Goal: Task Accomplishment & Management: Manage account settings

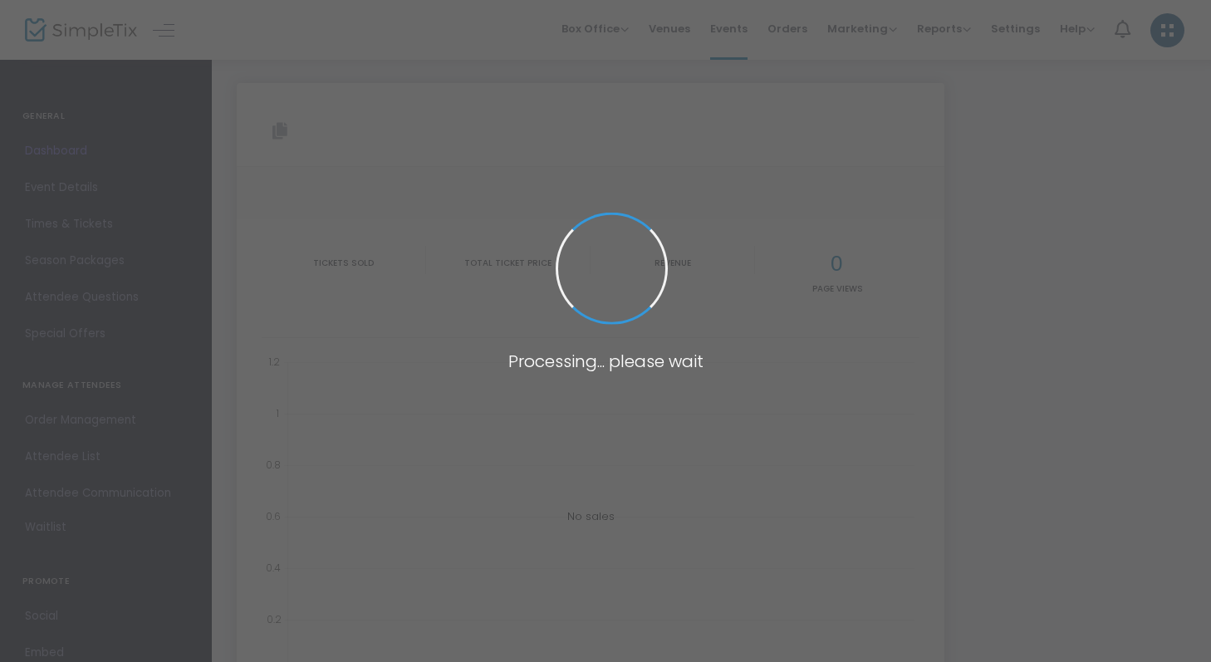
type input "[URL][DOMAIN_NAME]"
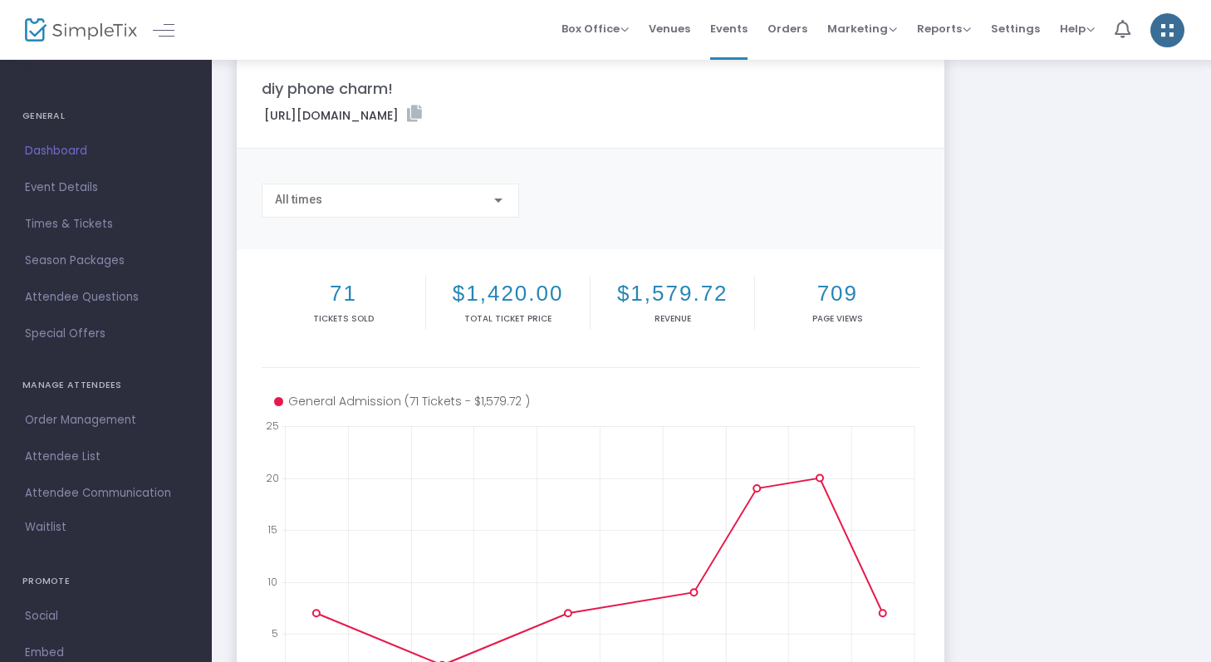
scroll to position [31, 0]
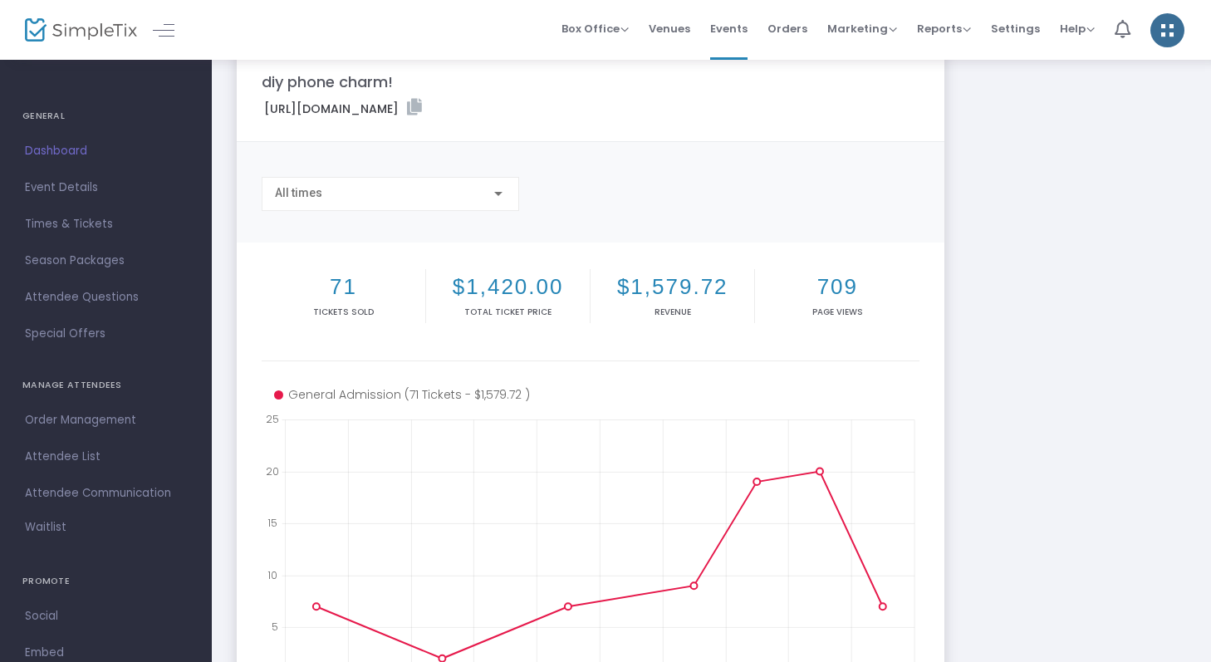
click at [349, 281] on h2 "71" at bounding box center [343, 287] width 157 height 26
click at [453, 221] on div "All times" at bounding box center [391, 200] width 258 height 47
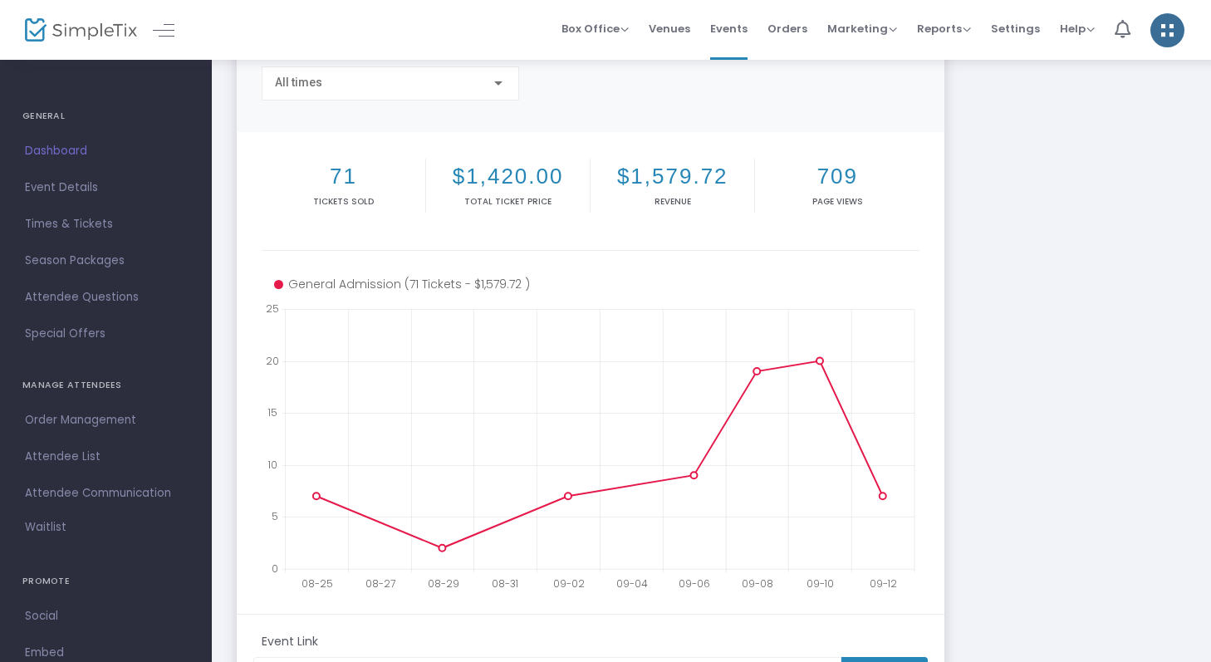
scroll to position [147, 0]
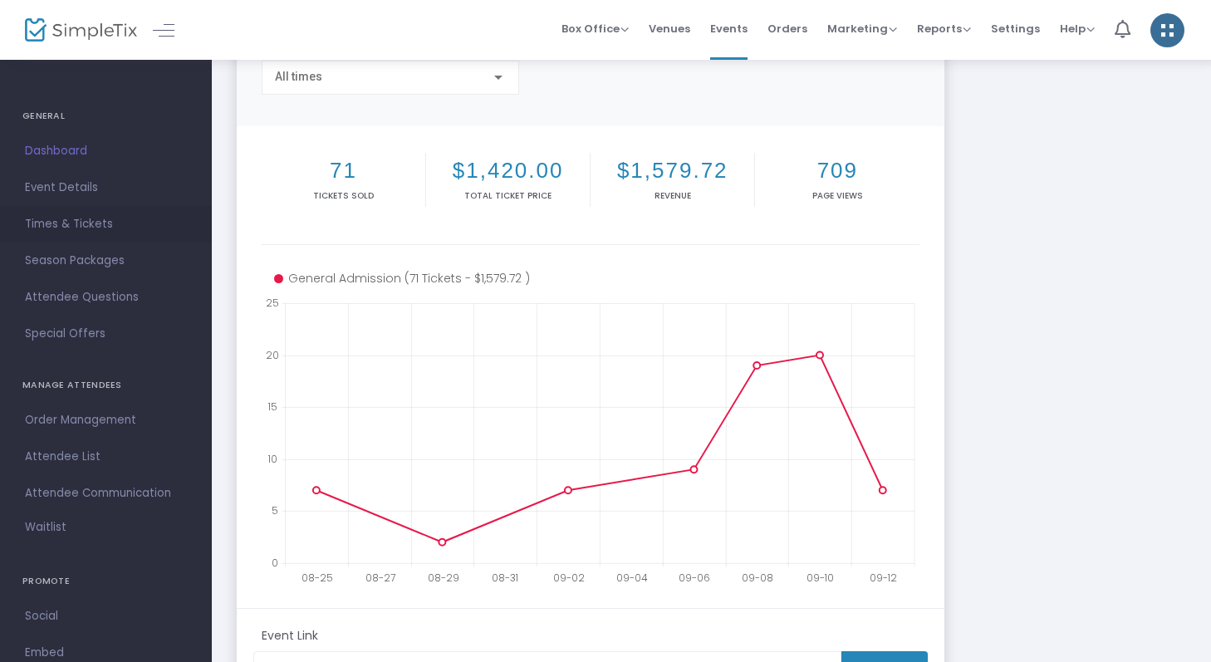
click at [117, 214] on span "Times & Tickets" at bounding box center [106, 225] width 162 height 22
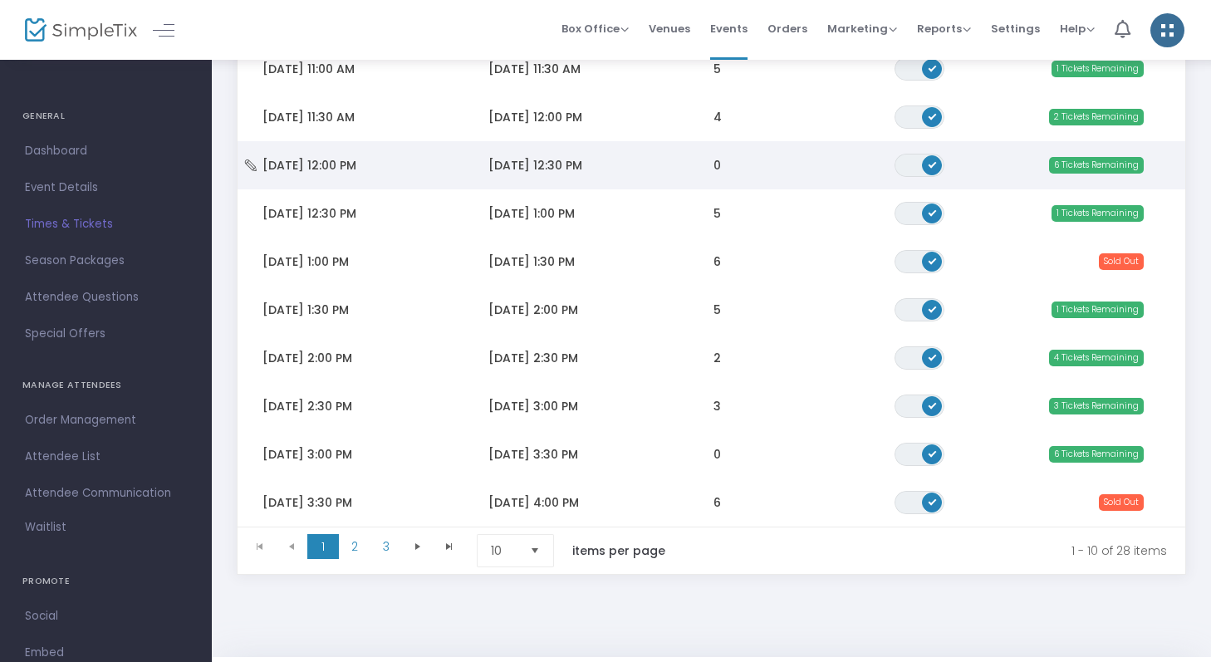
scroll to position [258, 0]
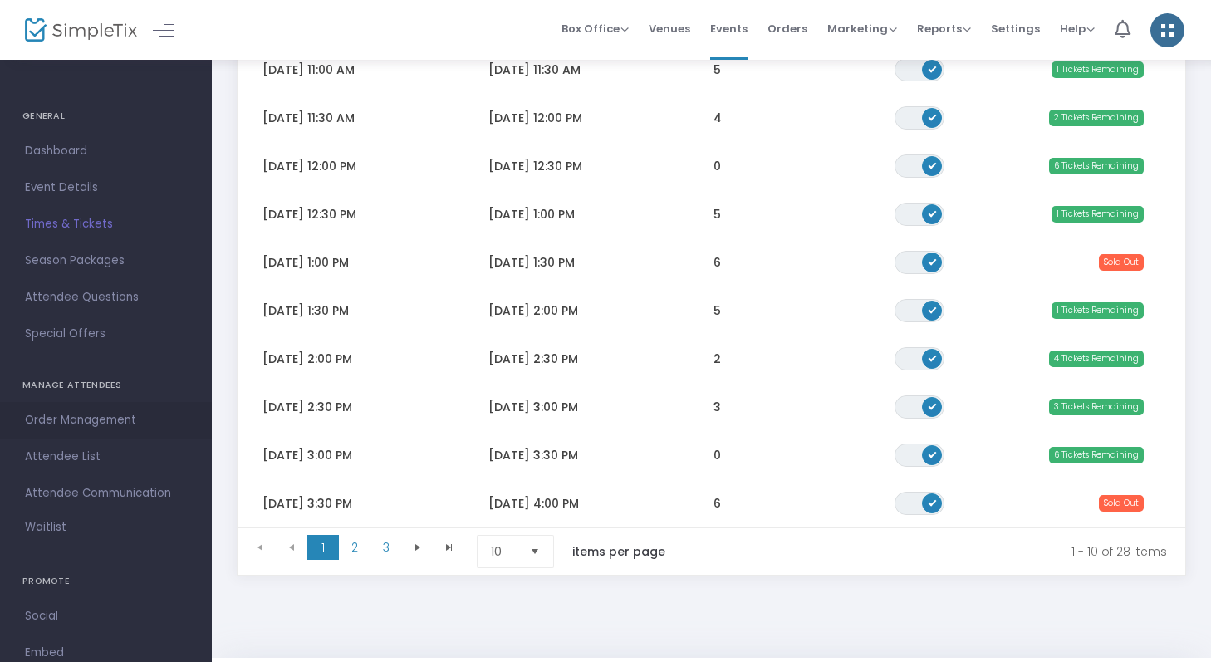
click at [120, 422] on span "Order Management" at bounding box center [106, 421] width 162 height 22
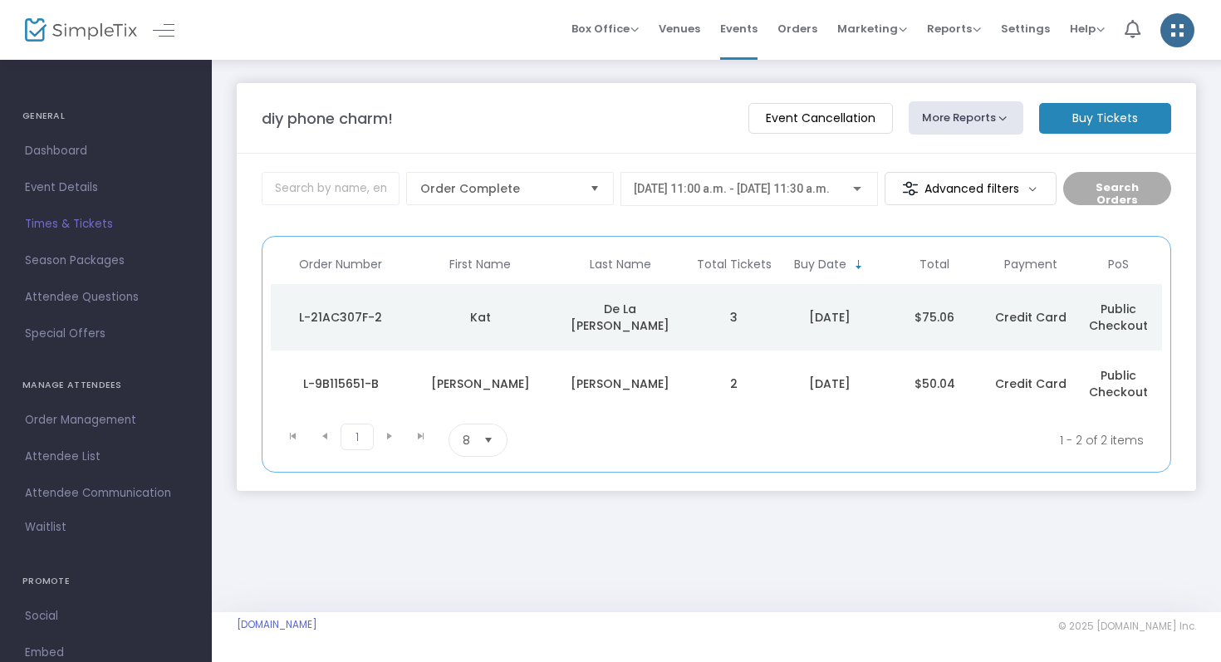
click at [497, 444] on span "Select" at bounding box center [488, 440] width 27 height 27
click at [537, 444] on kendo-pager-page-sizes "8 items per page" at bounding box center [549, 440] width 200 height 33
click at [390, 439] on kendo-pager-next-buttons at bounding box center [405, 440] width 63 height 33
click at [389, 435] on kendo-pager-next-buttons at bounding box center [405, 440] width 63 height 33
click at [638, 191] on span "[DATE] 11:00 a.m. - [DATE] 11:30 a.m." at bounding box center [732, 188] width 196 height 13
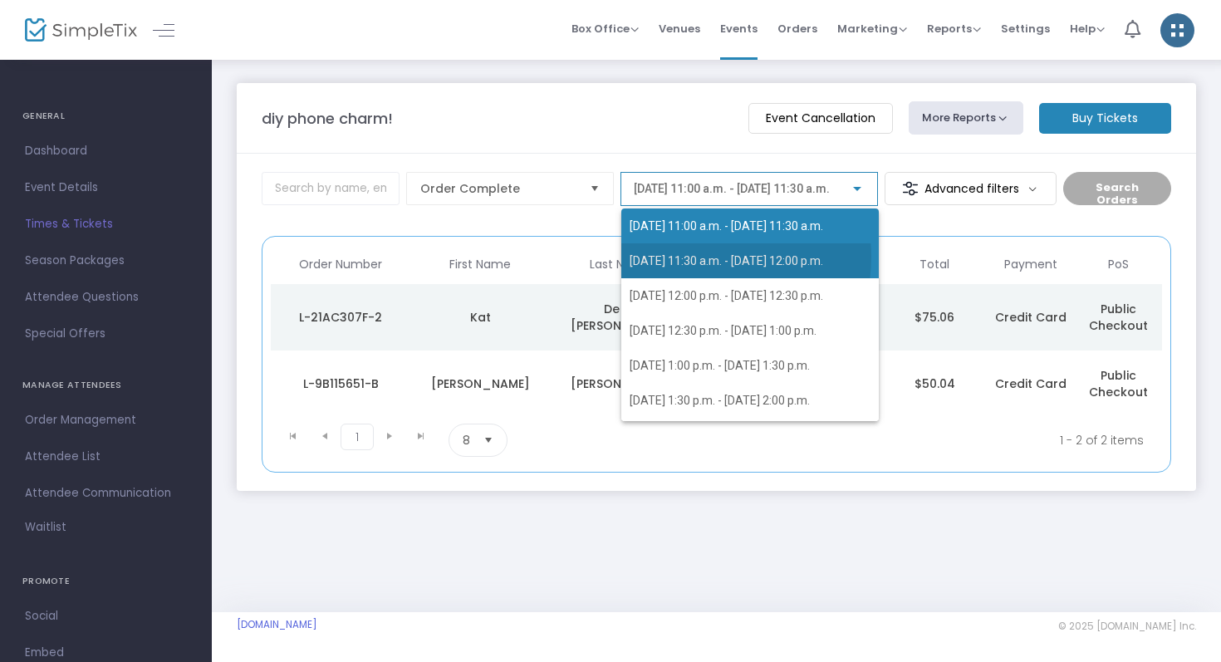
click at [692, 258] on span "[DATE] 11:30 a.m. - [DATE] 12:00 p.m." at bounding box center [727, 260] width 194 height 13
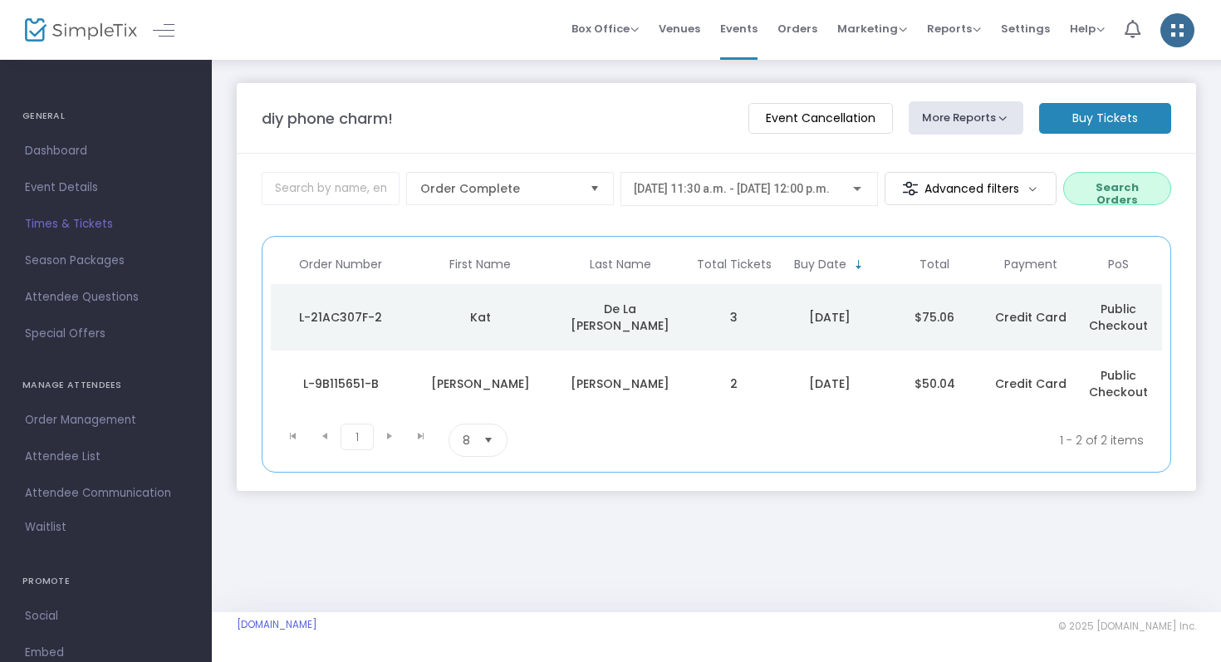
click at [1078, 184] on button "Search Orders" at bounding box center [1118, 188] width 108 height 33
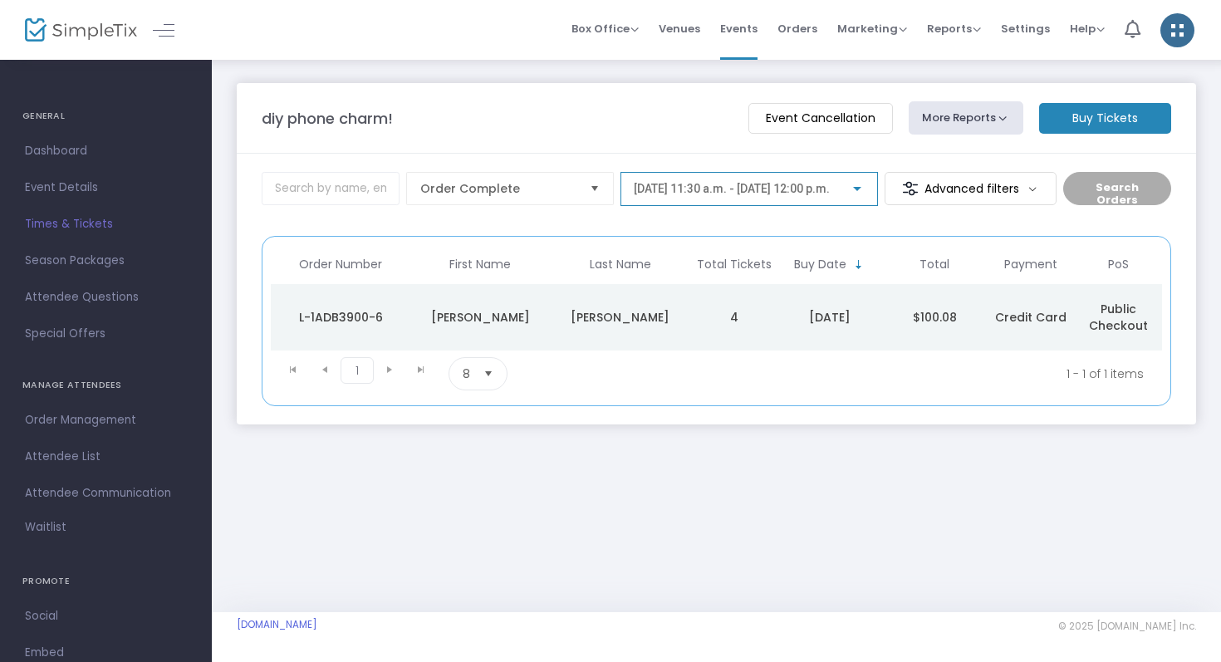
click at [818, 195] on span "[DATE] 11:30 a.m. - [DATE] 12:00 p.m." at bounding box center [732, 188] width 196 height 13
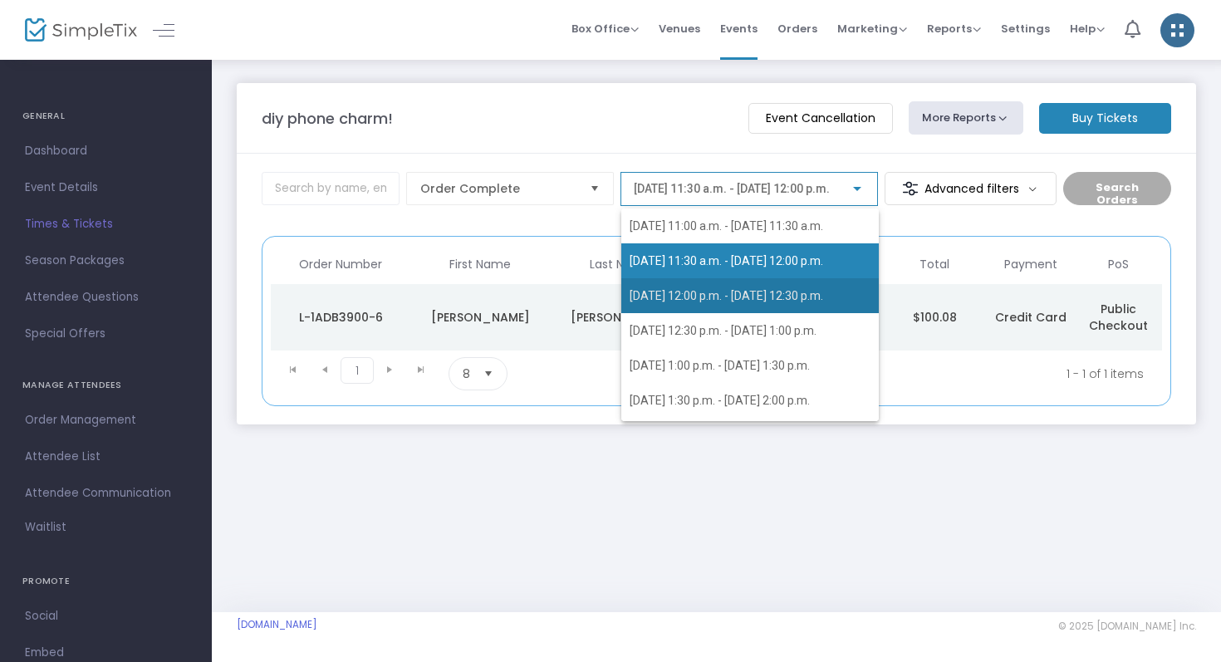
click at [798, 290] on span "[DATE] 12:00 p.m. - [DATE] 12:30 p.m." at bounding box center [727, 295] width 194 height 13
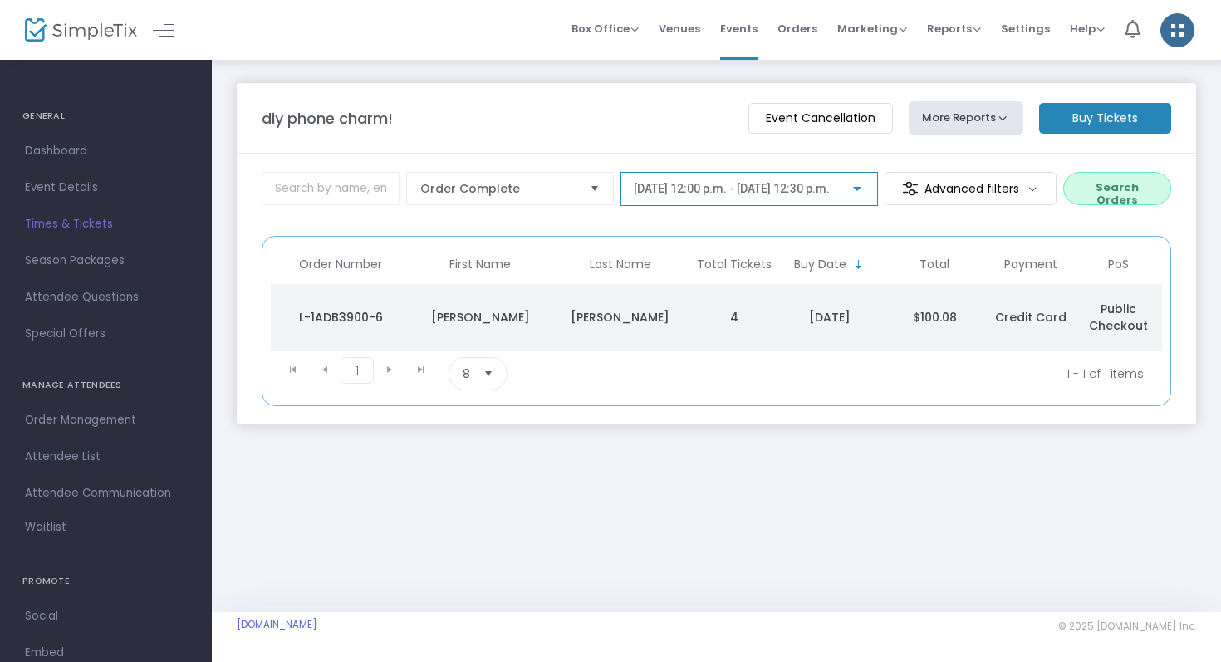
click at [1097, 178] on button "Search Orders" at bounding box center [1118, 188] width 108 height 33
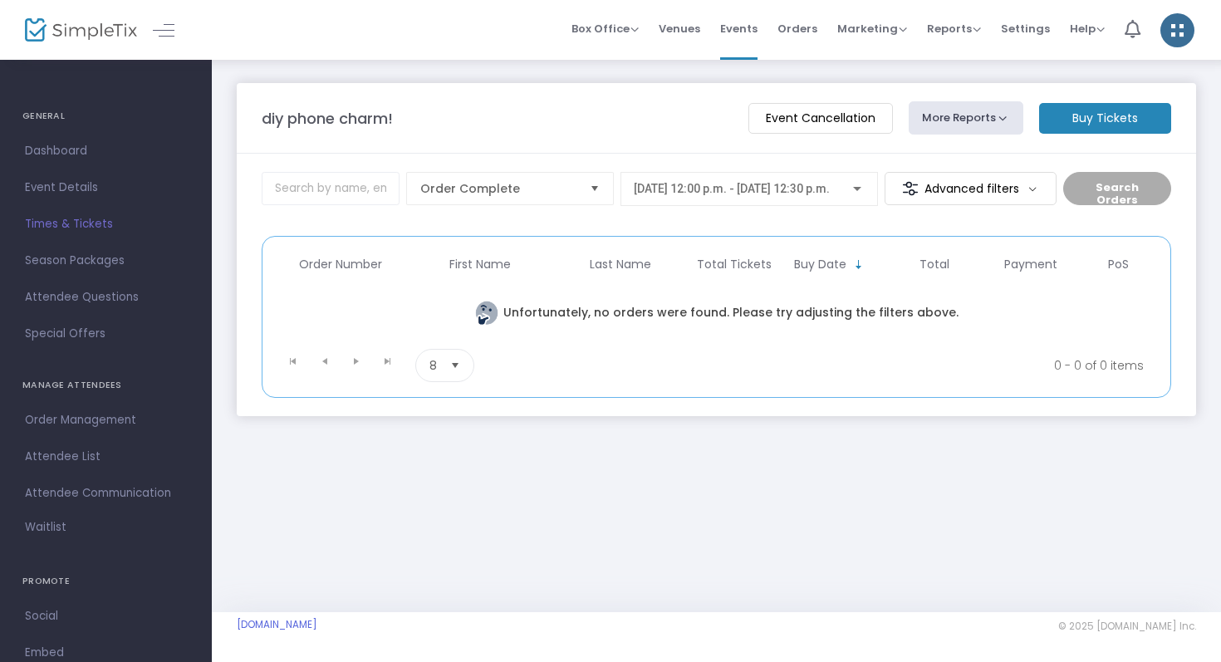
click at [815, 200] on div "[DATE] 12:00 p.m. - [DATE] 12:30 p.m." at bounding box center [749, 185] width 231 height 31
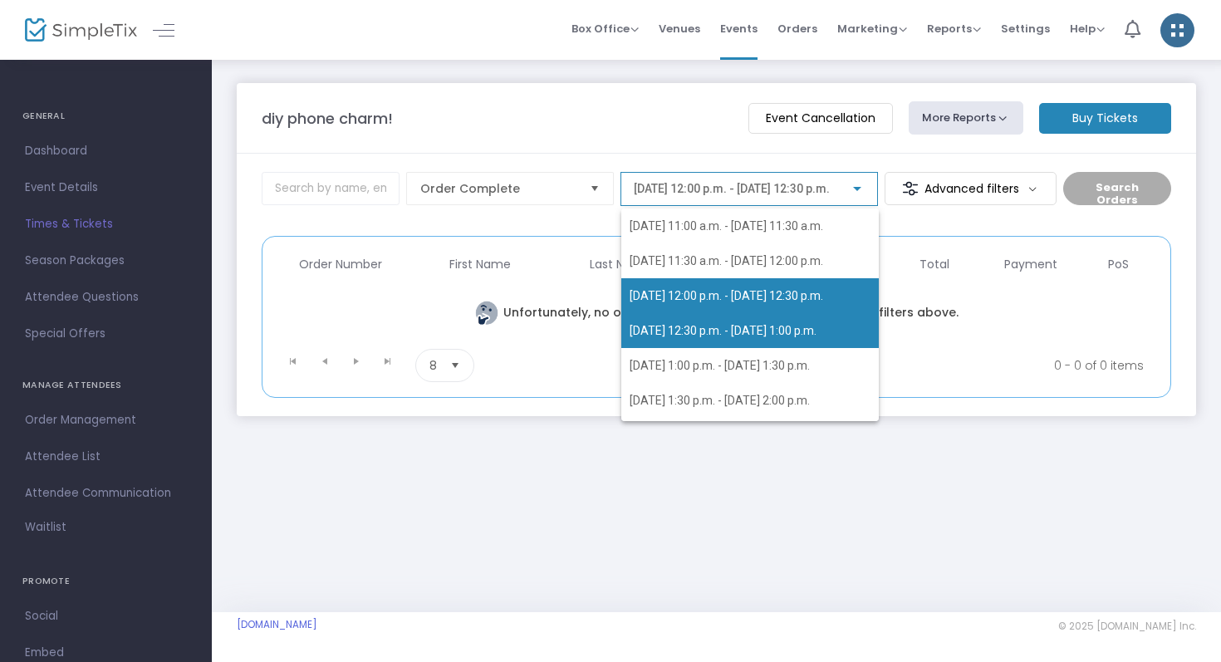
click at [797, 339] on span "[DATE] 12:30 p.m. - [DATE] 1:00 p.m." at bounding box center [750, 330] width 241 height 35
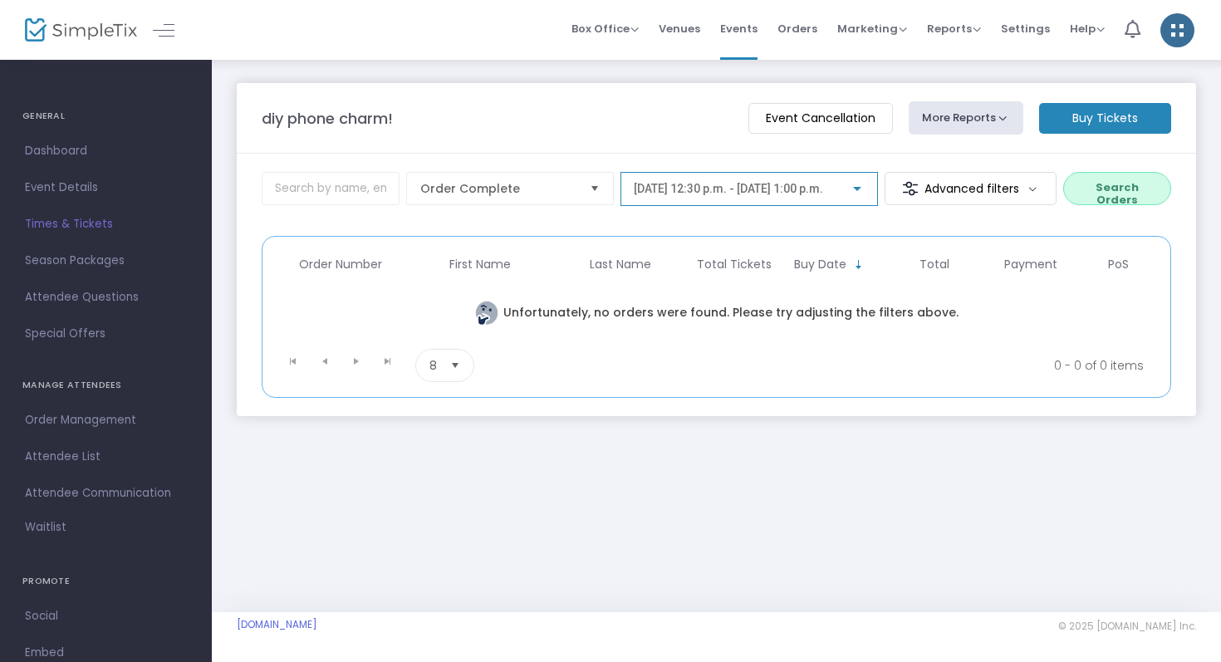
click at [1079, 182] on button "Search Orders" at bounding box center [1118, 188] width 108 height 33
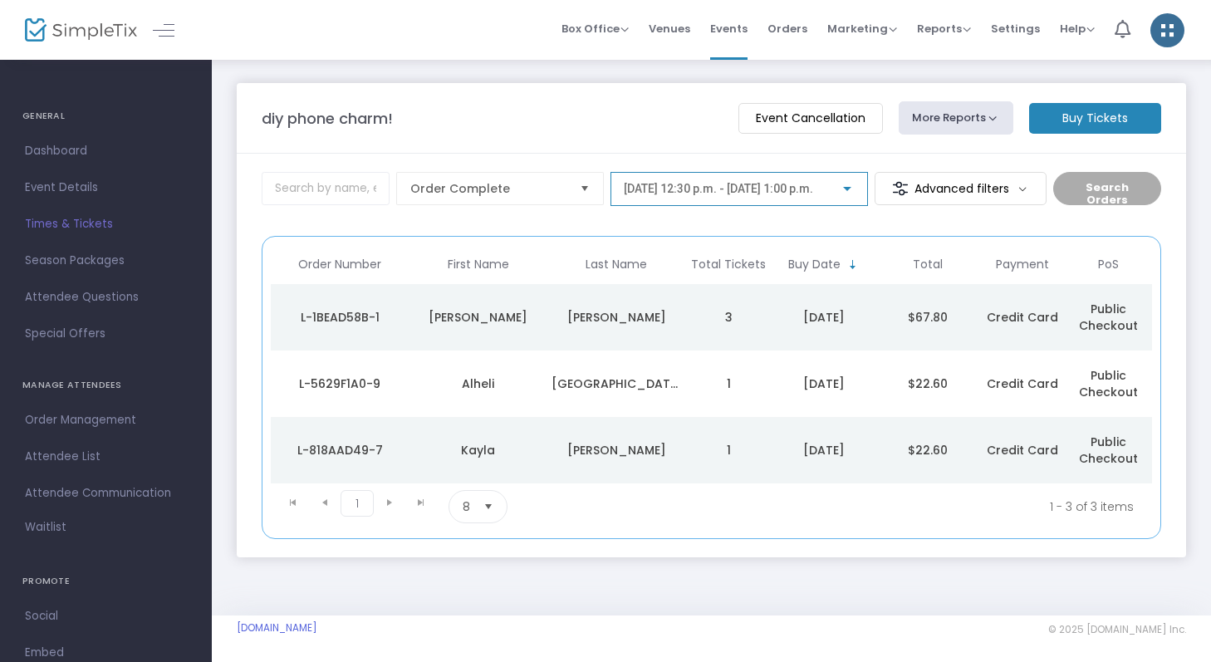
click at [794, 194] on span "[DATE] 12:30 p.m. - [DATE] 1:00 p.m." at bounding box center [718, 188] width 189 height 13
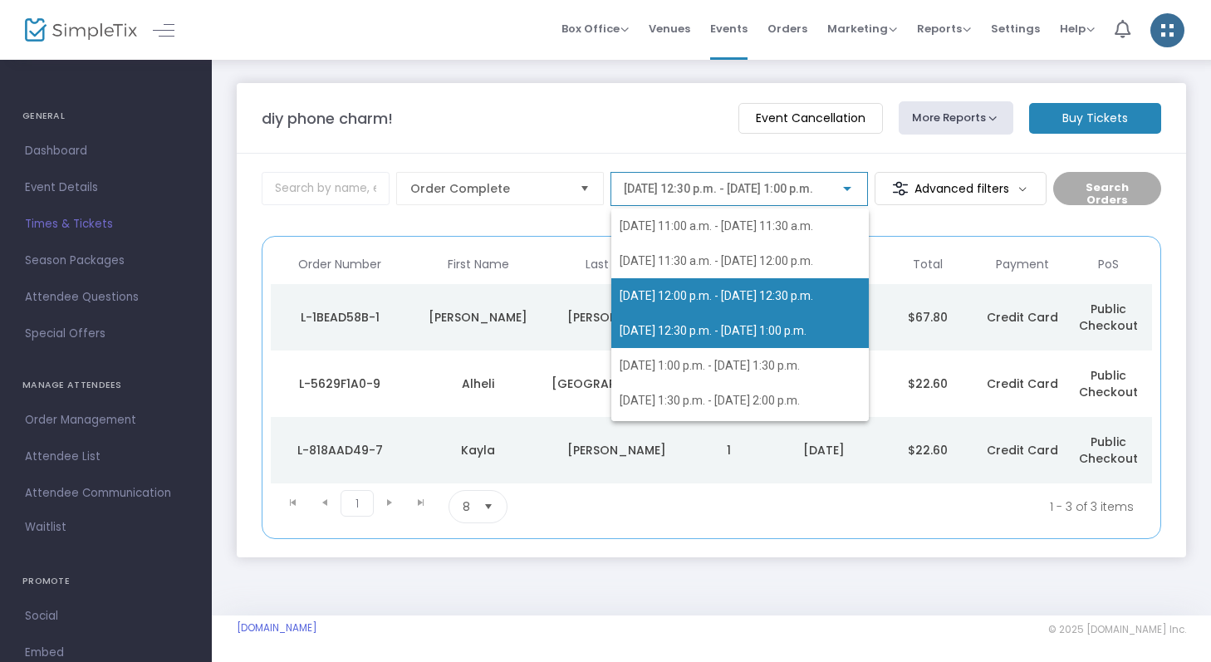
scroll to position [7, 0]
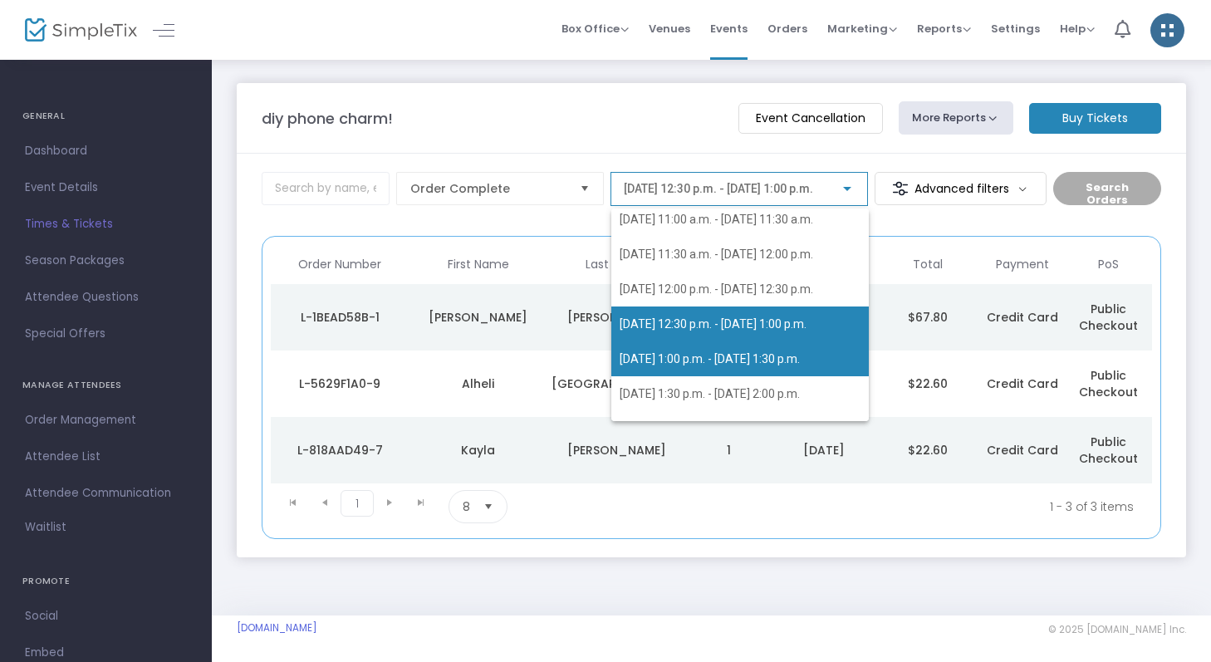
click at [814, 350] on span "[DATE] 1:00 p.m. - [DATE] 1:30 p.m." at bounding box center [740, 359] width 241 height 35
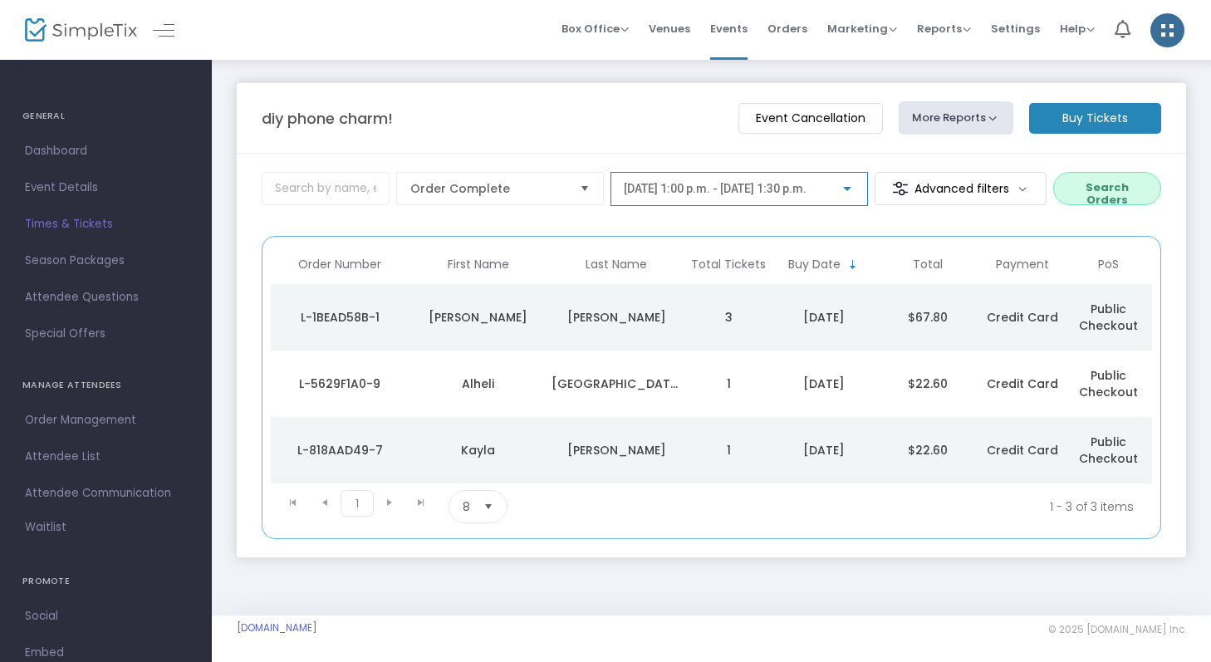
click at [1137, 173] on button "Search Orders" at bounding box center [1108, 188] width 108 height 33
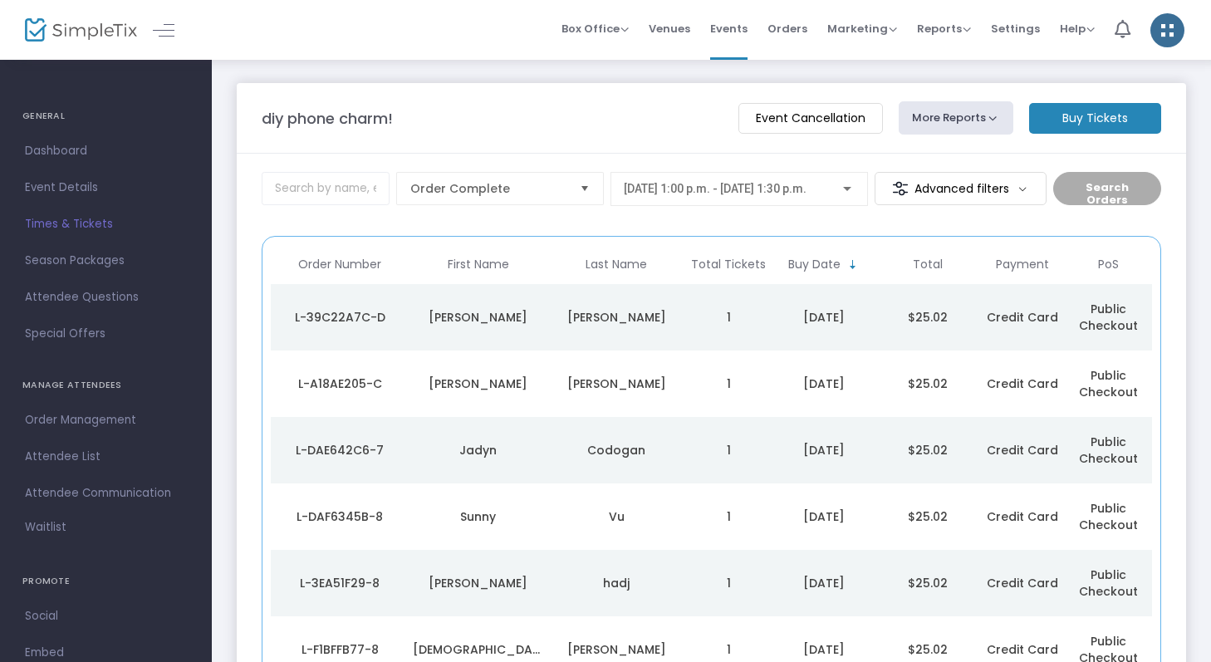
click at [841, 193] on div at bounding box center [847, 189] width 15 height 13
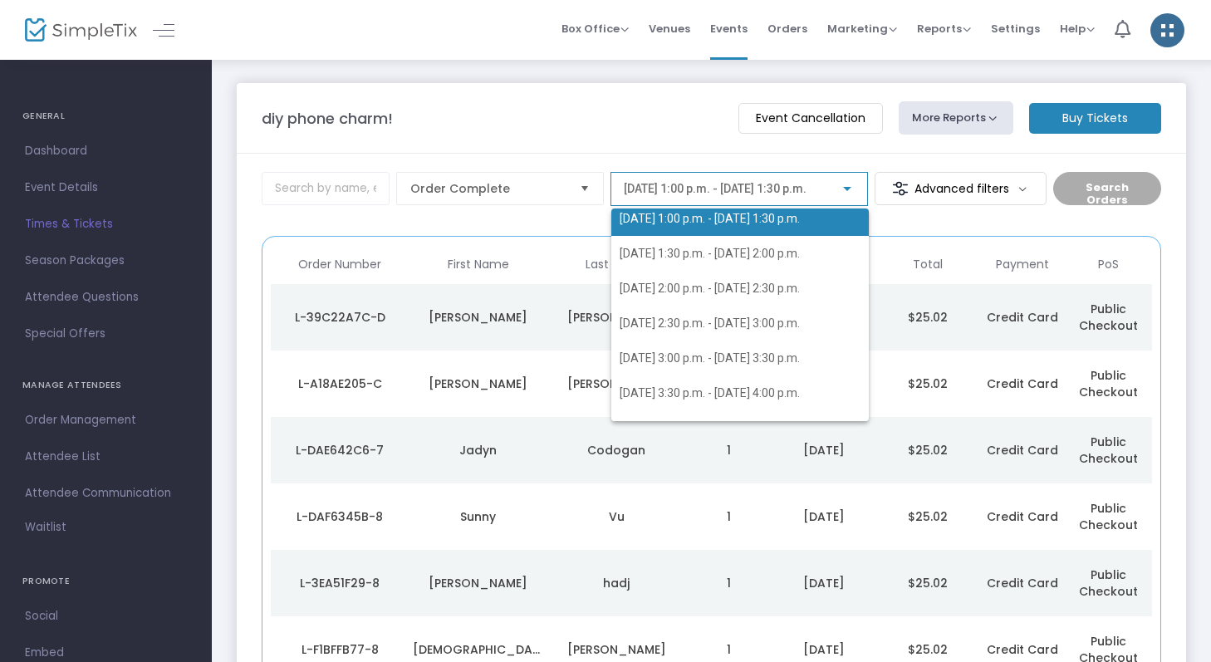
scroll to position [155, 0]
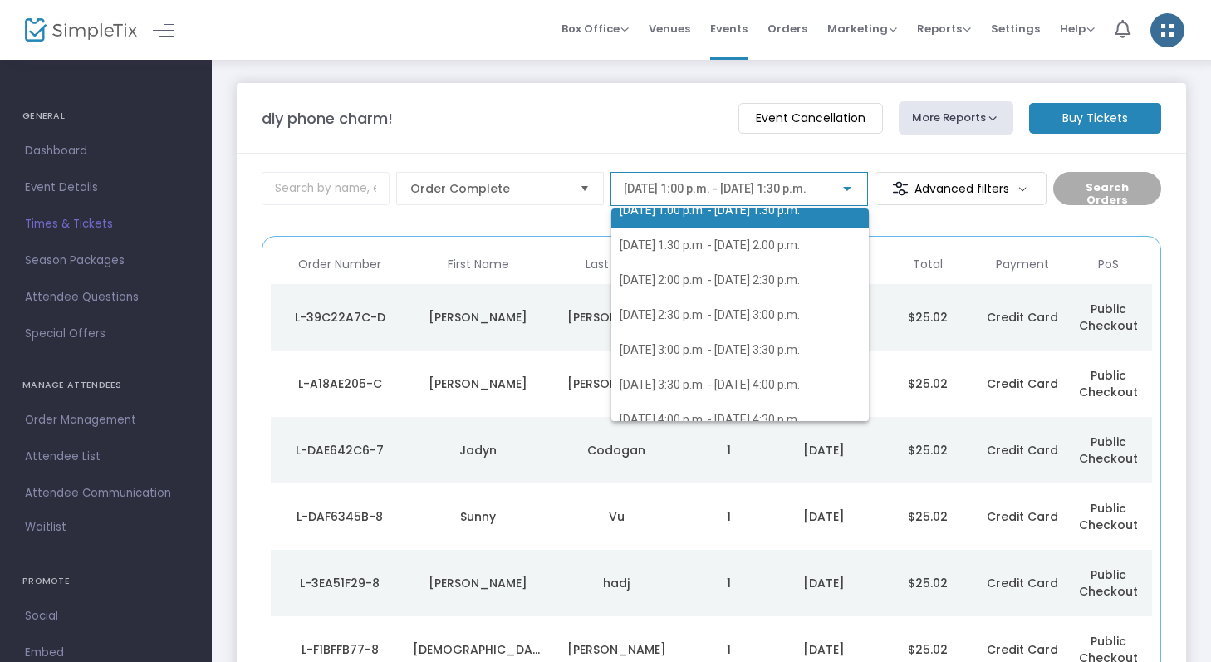
click at [973, 229] on div at bounding box center [605, 331] width 1211 height 662
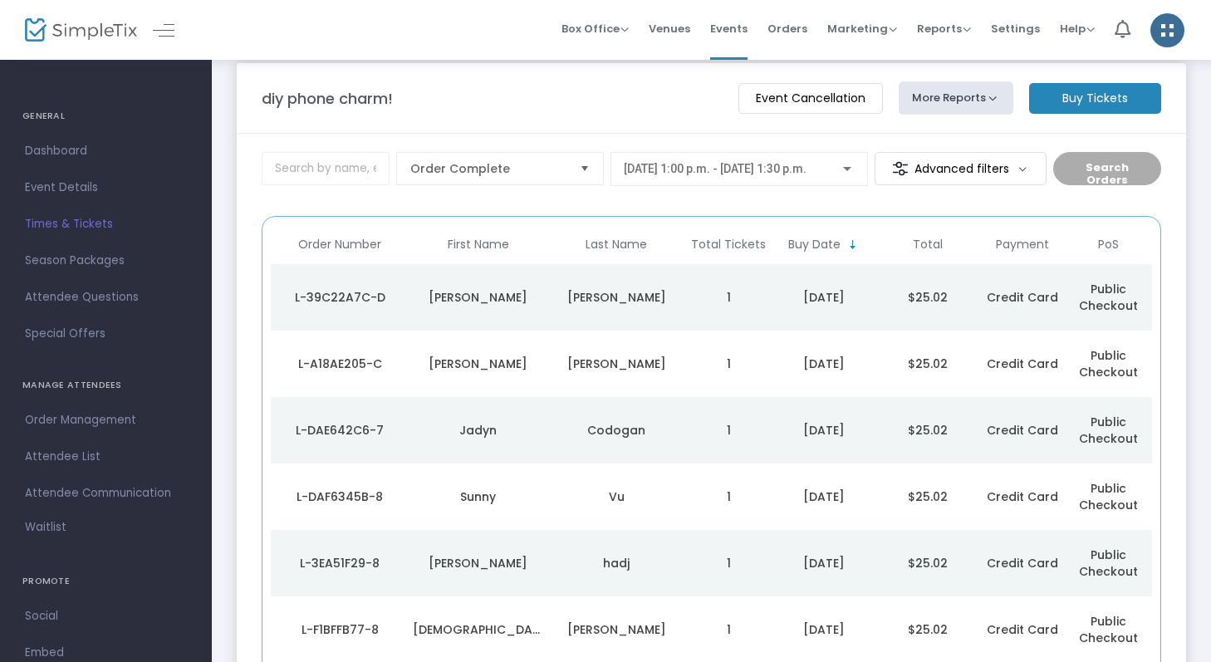
scroll to position [0, 0]
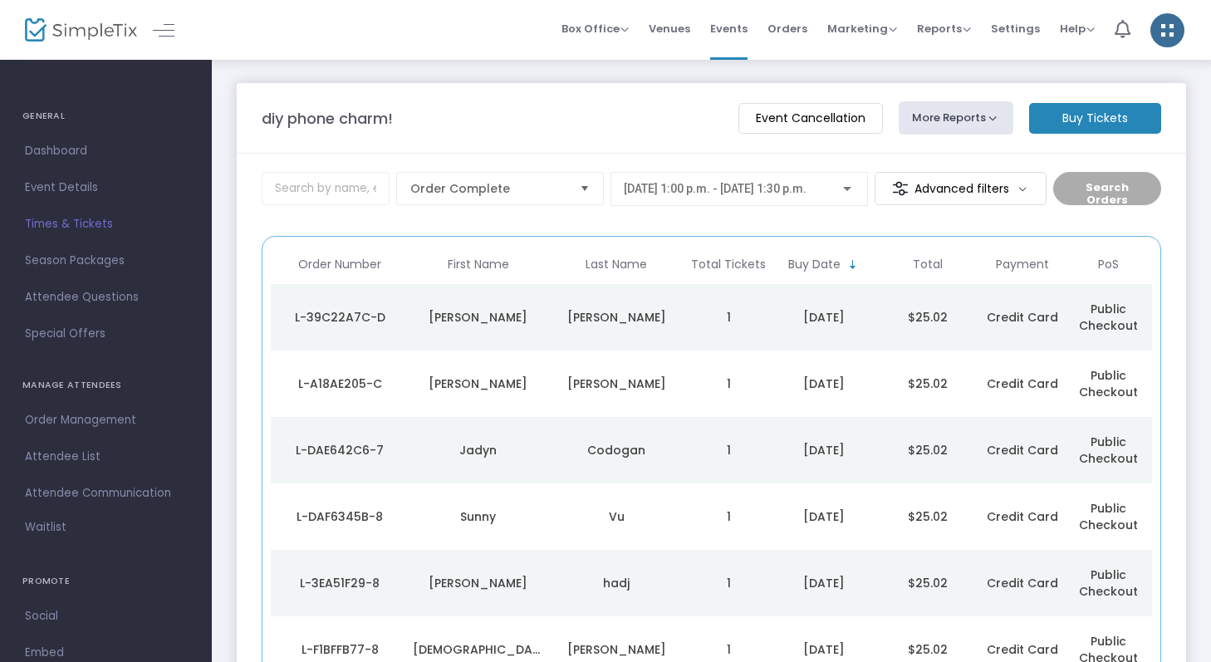
click at [838, 201] on div "[DATE] 1:00 p.m. - [DATE] 1:30 p.m." at bounding box center [740, 189] width 258 height 34
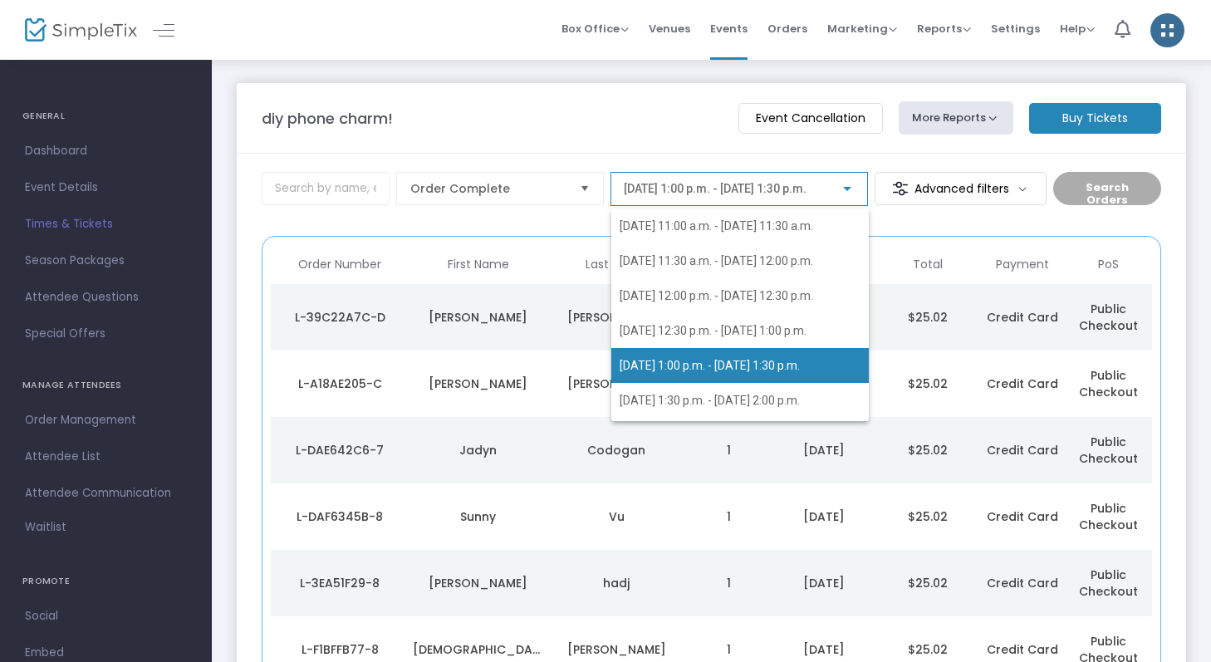
scroll to position [39, 0]
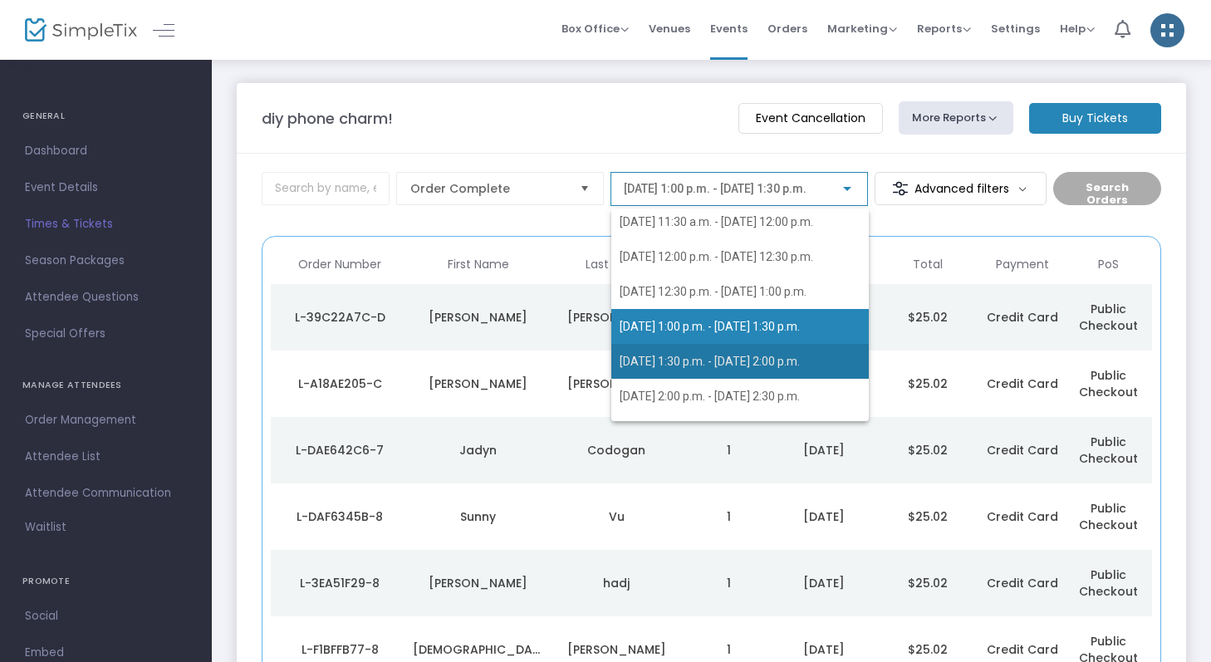
click at [797, 351] on span "[DATE] 1:30 p.m. - [DATE] 2:00 p.m." at bounding box center [740, 361] width 241 height 35
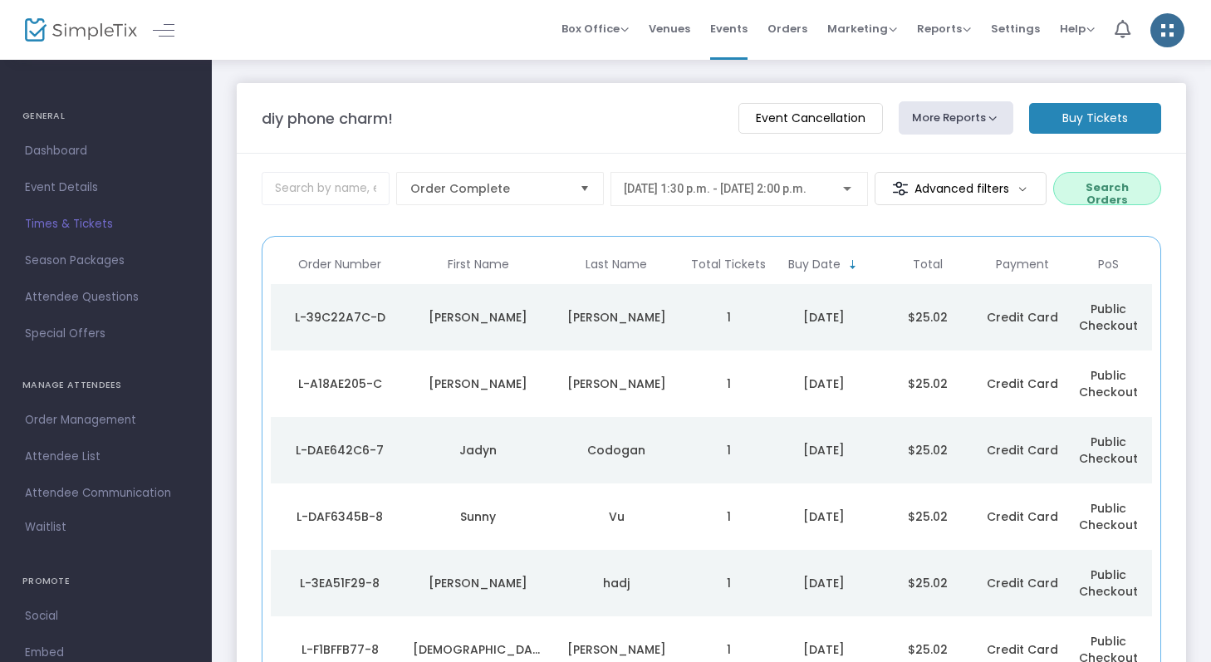
click at [1074, 193] on button "Search Orders" at bounding box center [1108, 188] width 108 height 33
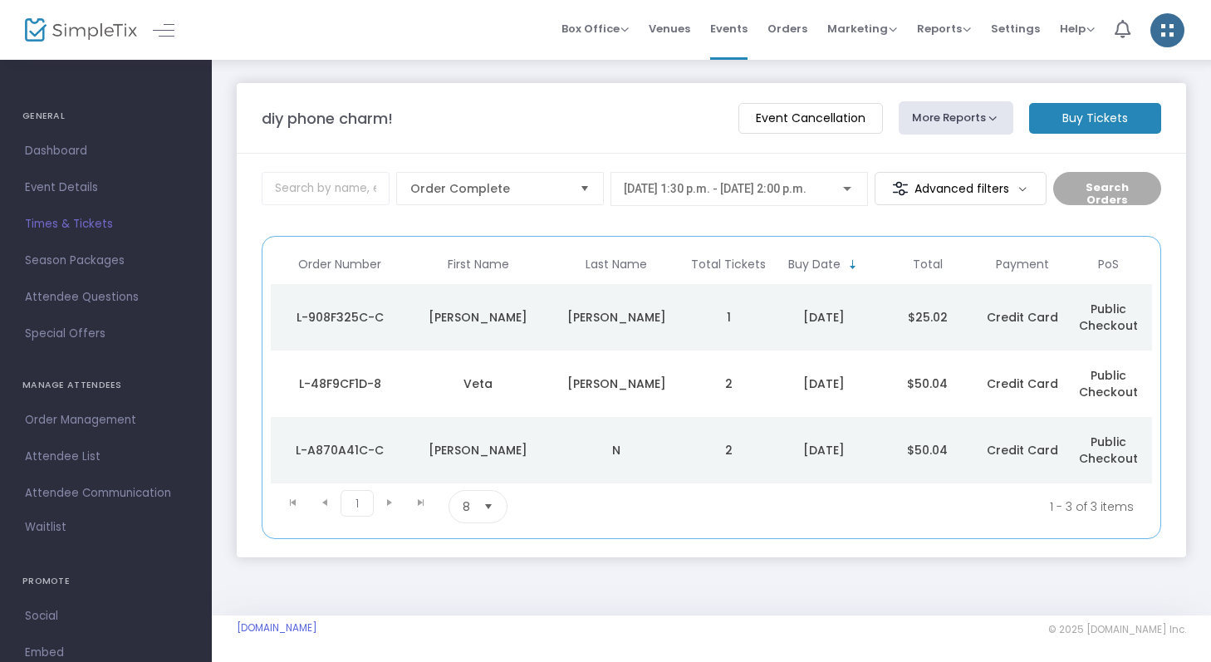
click at [845, 200] on div "[DATE] 1:30 p.m. - [DATE] 2:00 p.m." at bounding box center [739, 185] width 231 height 31
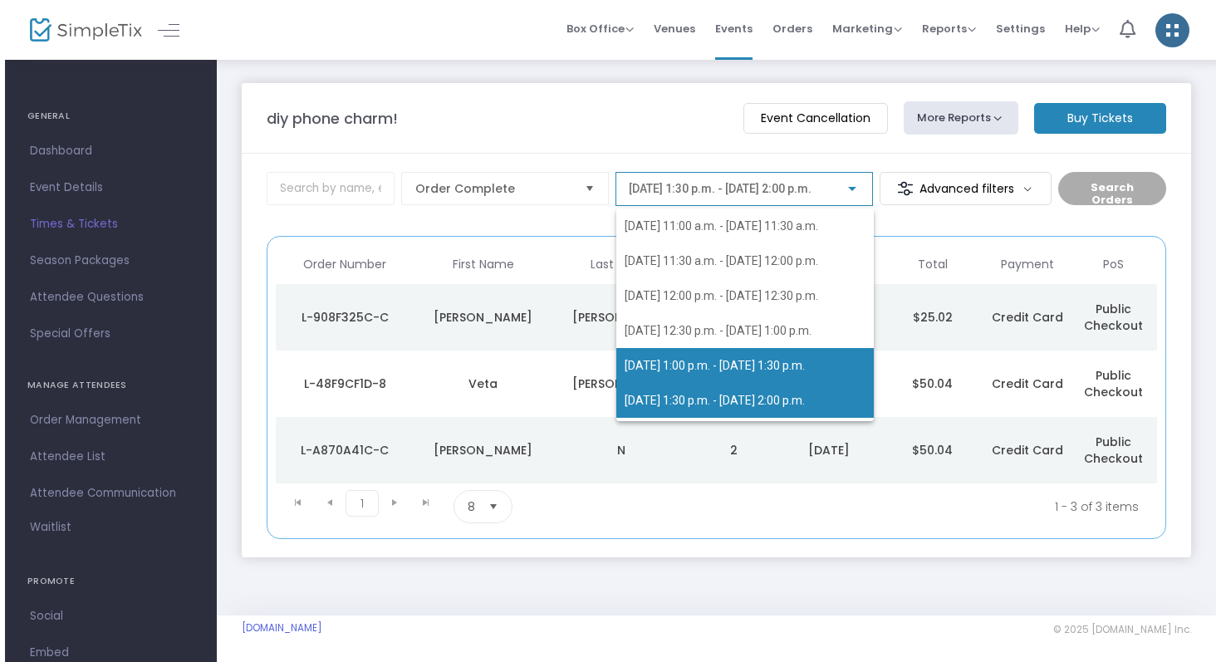
scroll to position [71, 0]
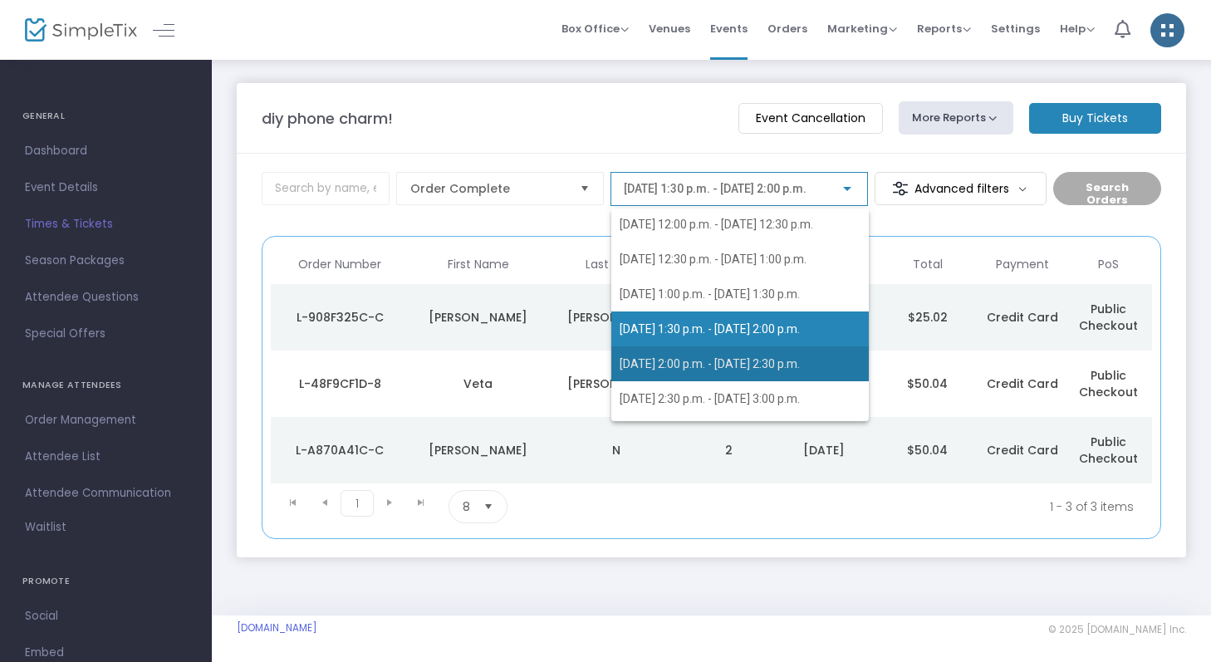
click at [820, 349] on span "[DATE] 2:00 p.m. - [DATE] 2:30 p.m." at bounding box center [740, 363] width 241 height 35
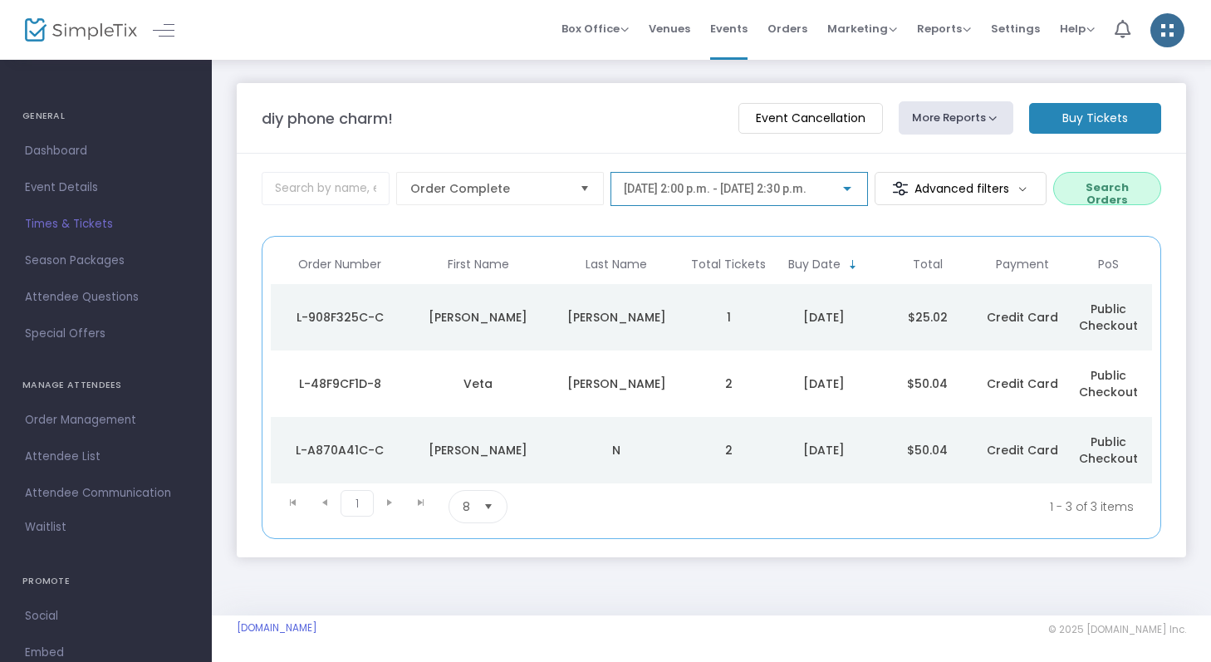
click at [1077, 199] on button "Search Orders" at bounding box center [1108, 188] width 108 height 33
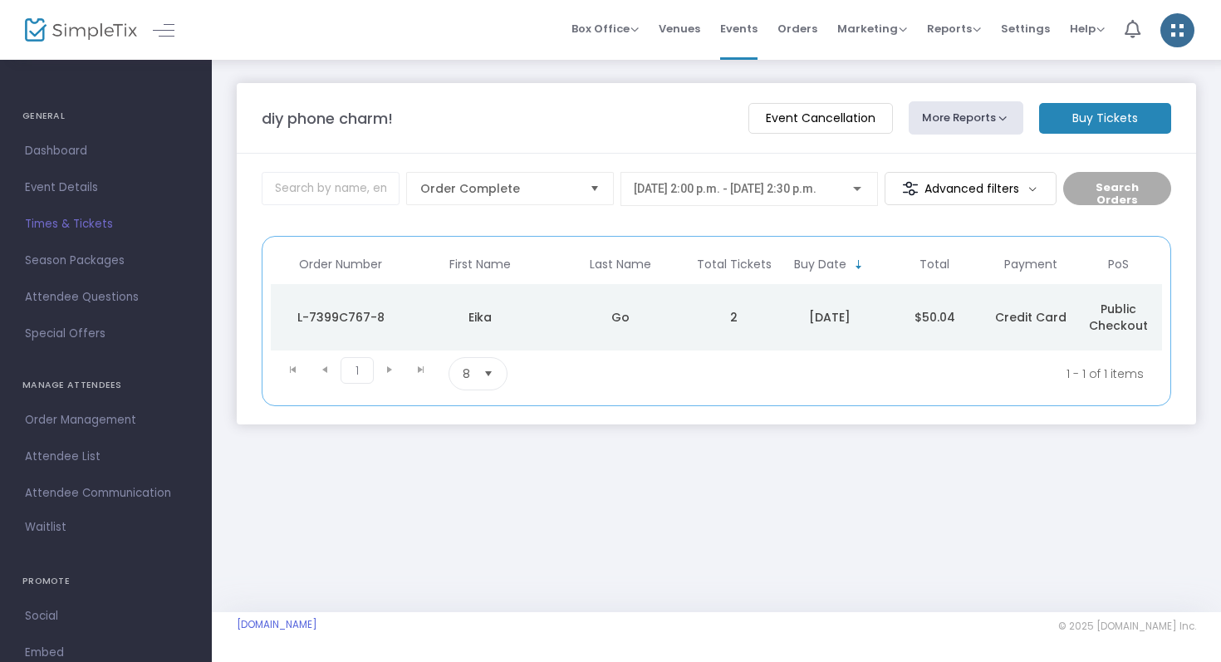
click at [817, 194] on span "[DATE] 2:00 p.m. - [DATE] 2:30 p.m." at bounding box center [725, 188] width 183 height 13
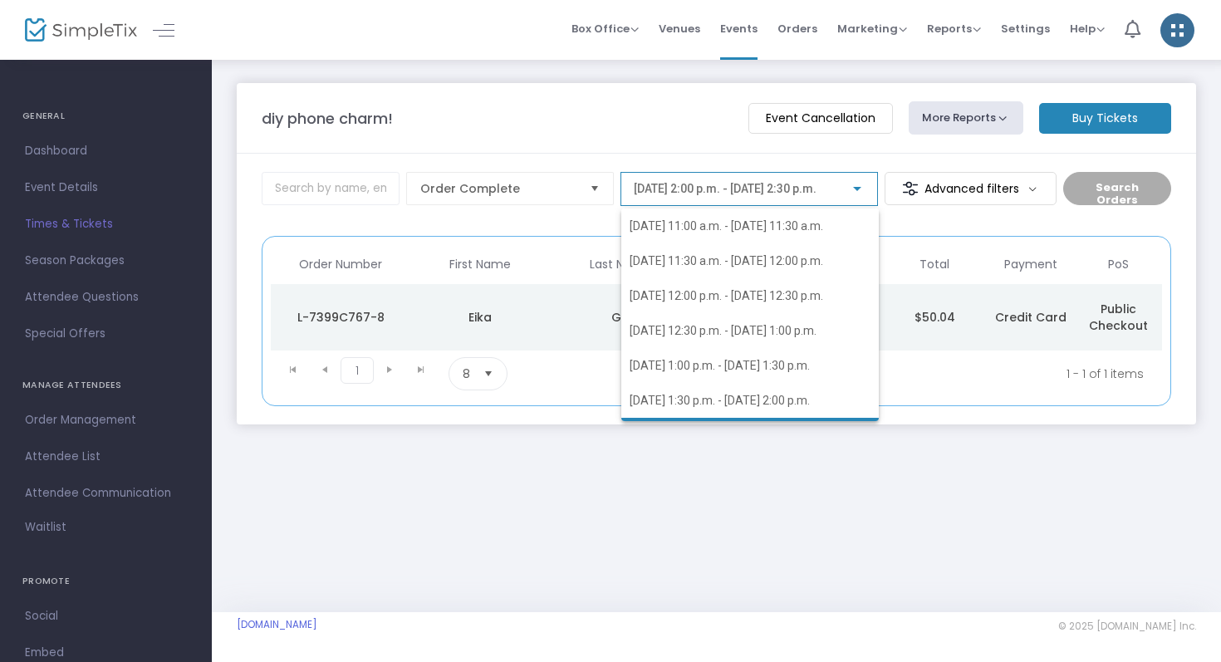
scroll to position [104, 0]
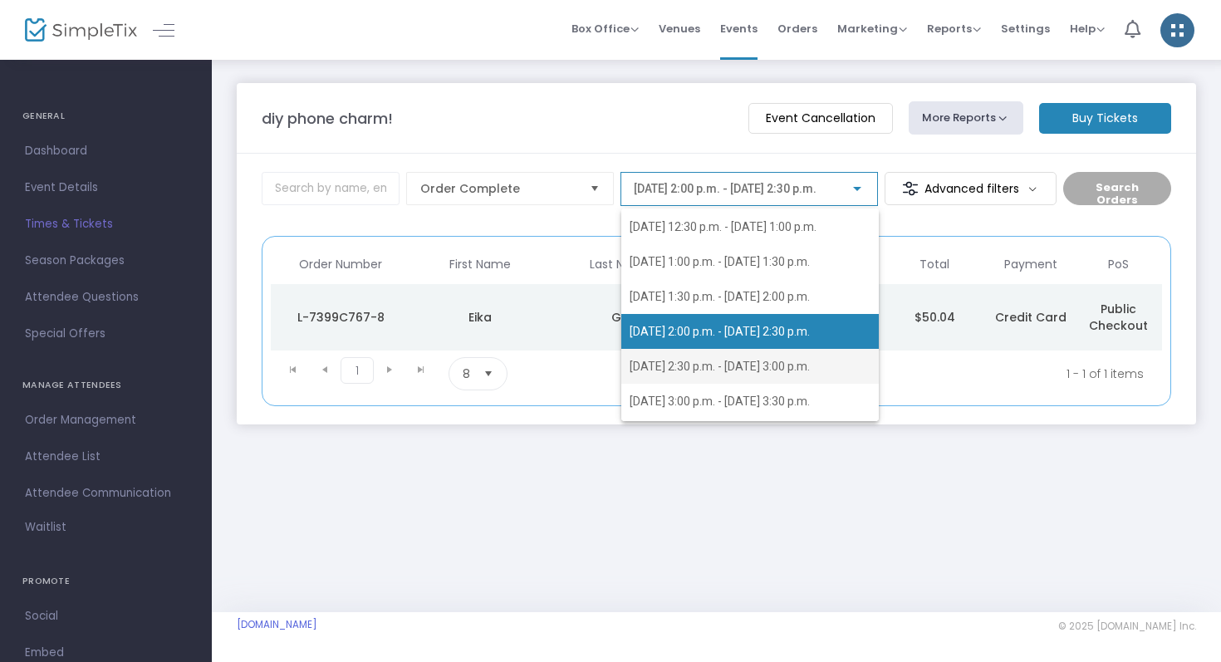
click at [810, 365] on span "[DATE] 2:30 p.m. - [DATE] 3:00 p.m." at bounding box center [720, 366] width 180 height 13
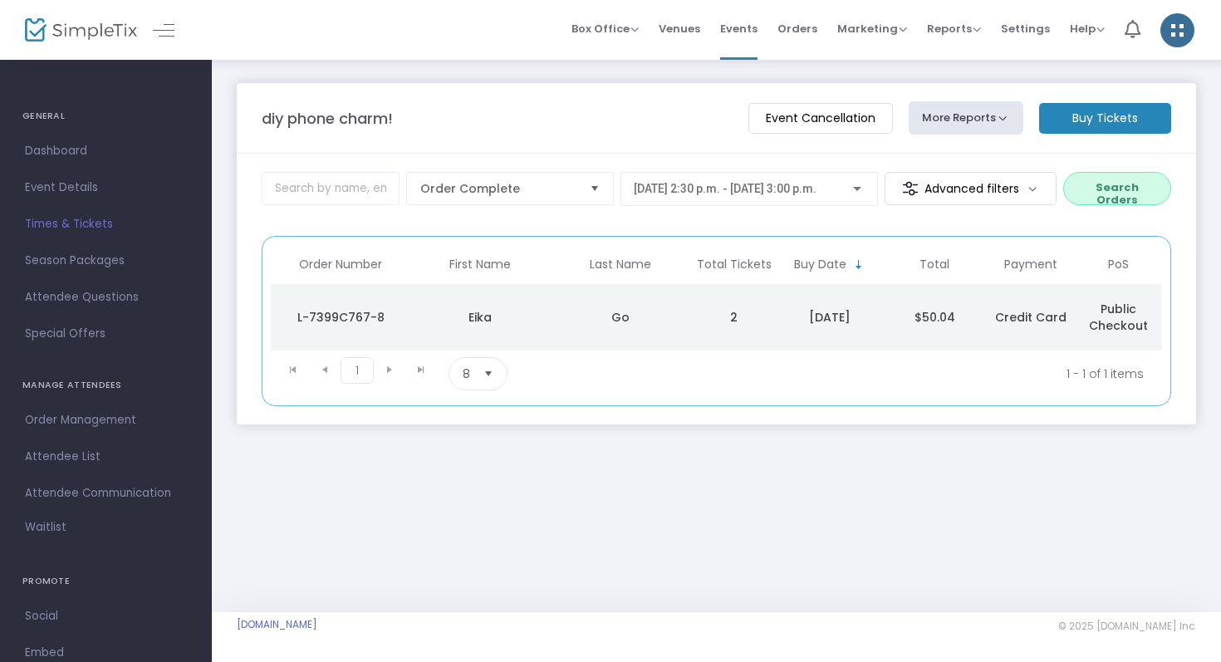
click at [1090, 204] on button "Search Orders" at bounding box center [1118, 188] width 108 height 33
click at [851, 196] on div "[DATE] 2:30 p.m. - [DATE] 3:00 p.m." at bounding box center [749, 185] width 231 height 31
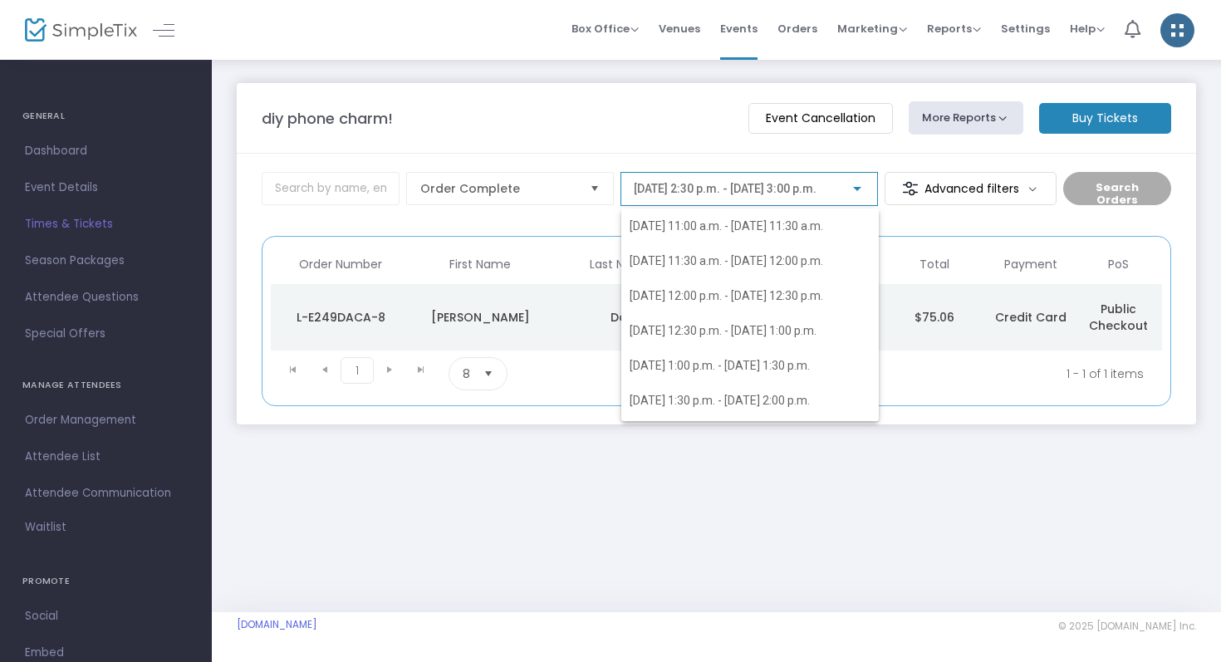
scroll to position [136, 0]
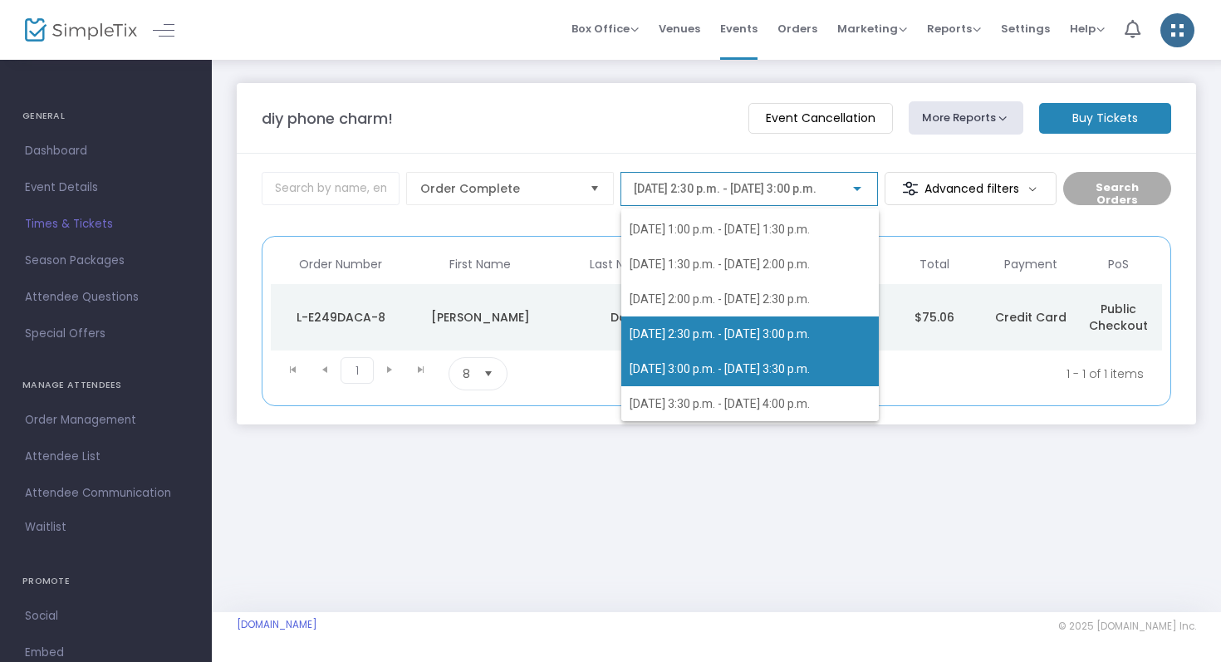
click at [810, 363] on span "[DATE] 3:00 p.m. - [DATE] 3:30 p.m." at bounding box center [720, 368] width 180 height 13
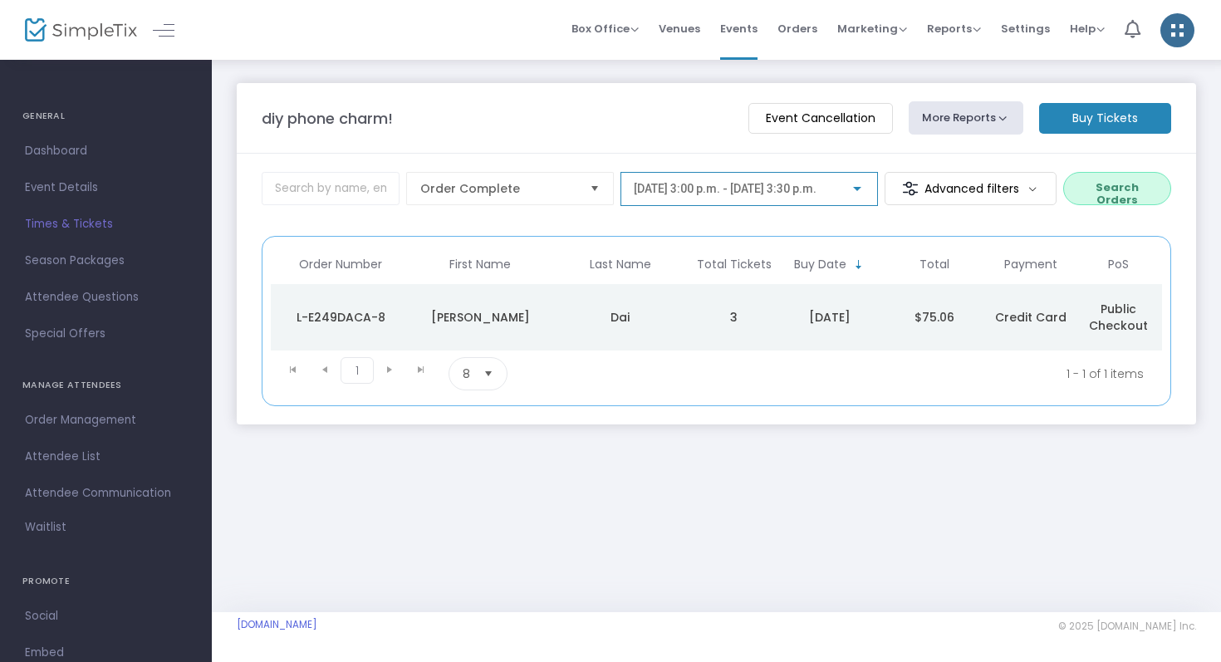
click at [1087, 188] on button "Search Orders" at bounding box center [1118, 188] width 108 height 33
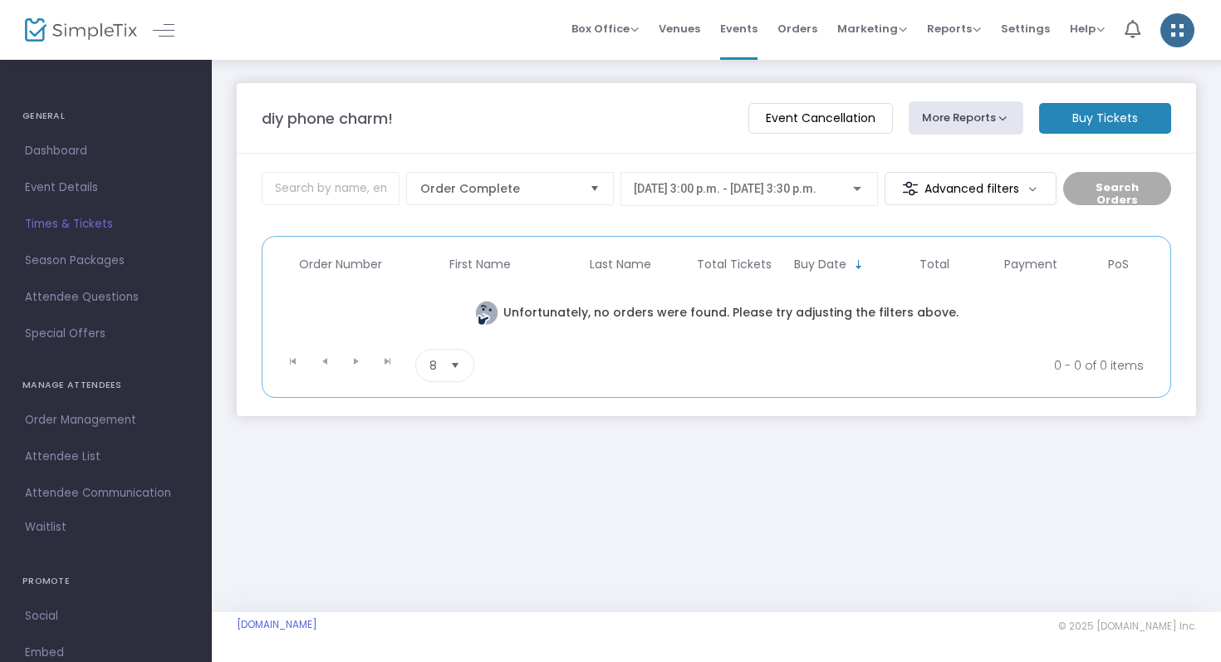
click at [858, 199] on div "[DATE] 3:00 p.m. - [DATE] 3:30 p.m." at bounding box center [749, 185] width 231 height 31
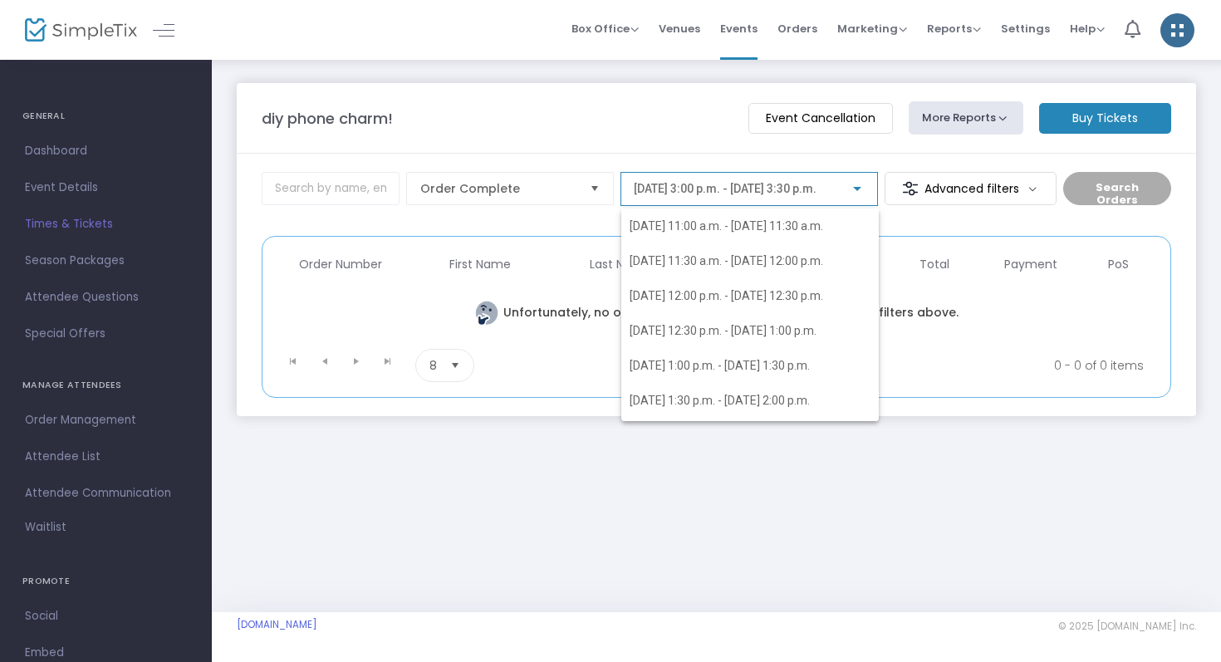
scroll to position [169, 0]
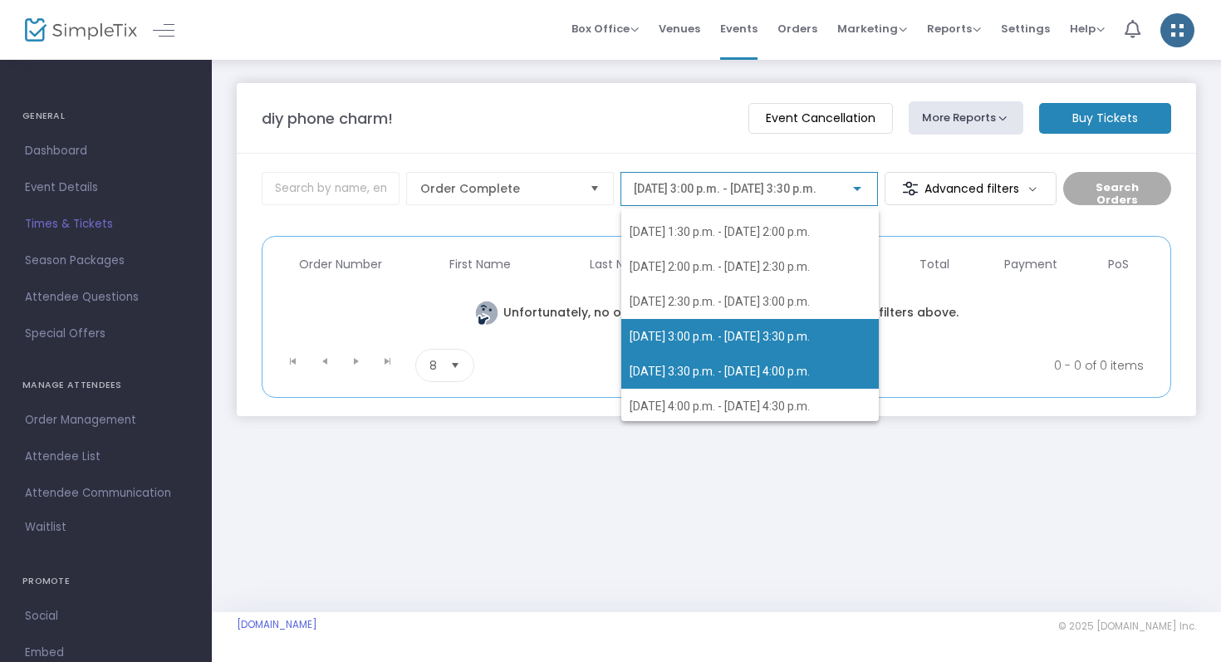
click at [820, 358] on span "[DATE] 3:30 p.m. - [DATE] 4:00 p.m." at bounding box center [750, 371] width 241 height 35
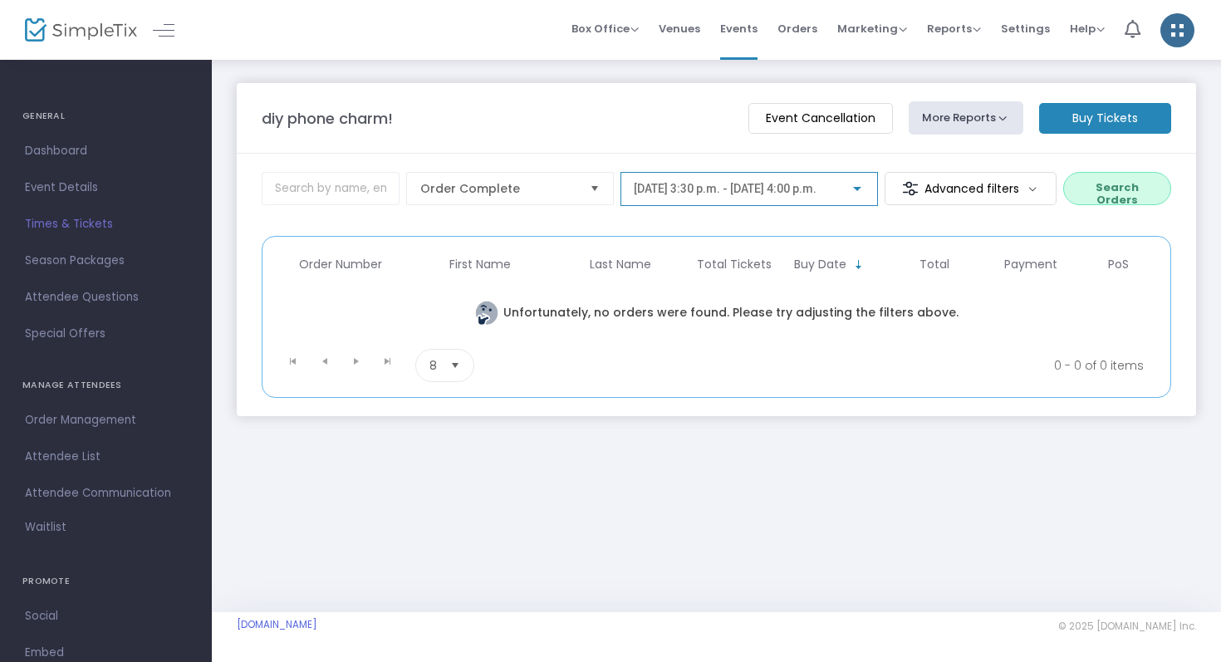
click at [1088, 199] on button "Search Orders" at bounding box center [1118, 188] width 108 height 33
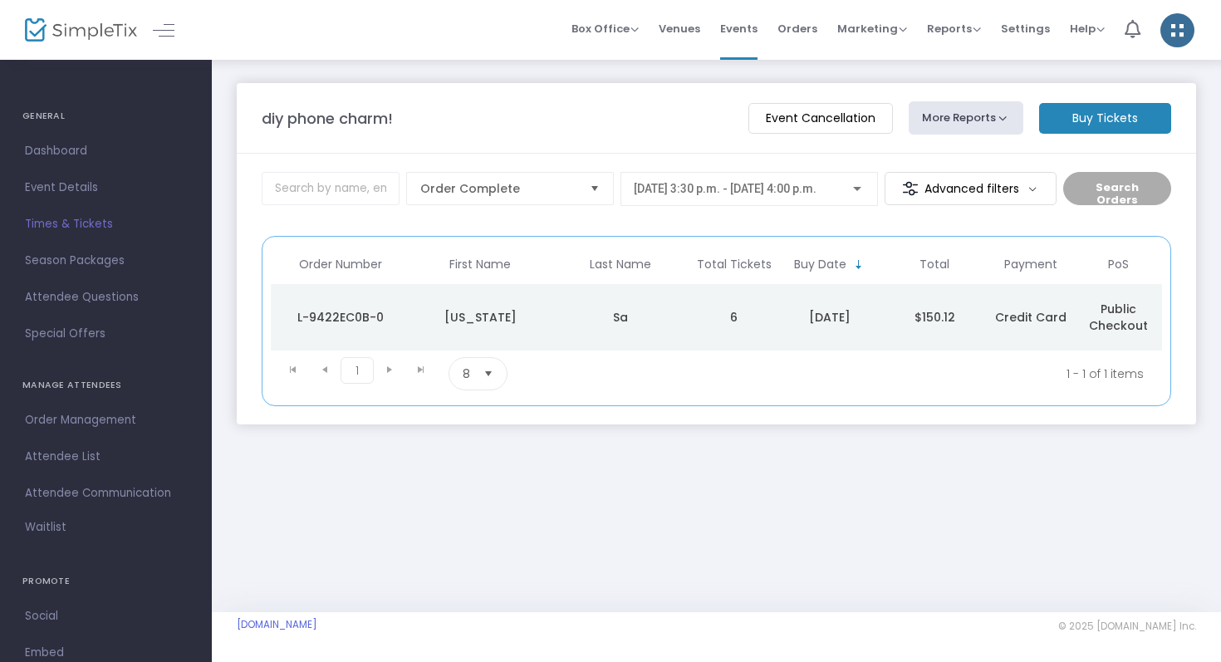
click at [847, 196] on div "[DATE] 3:30 p.m. - [DATE] 4:00 p.m." at bounding box center [749, 185] width 231 height 31
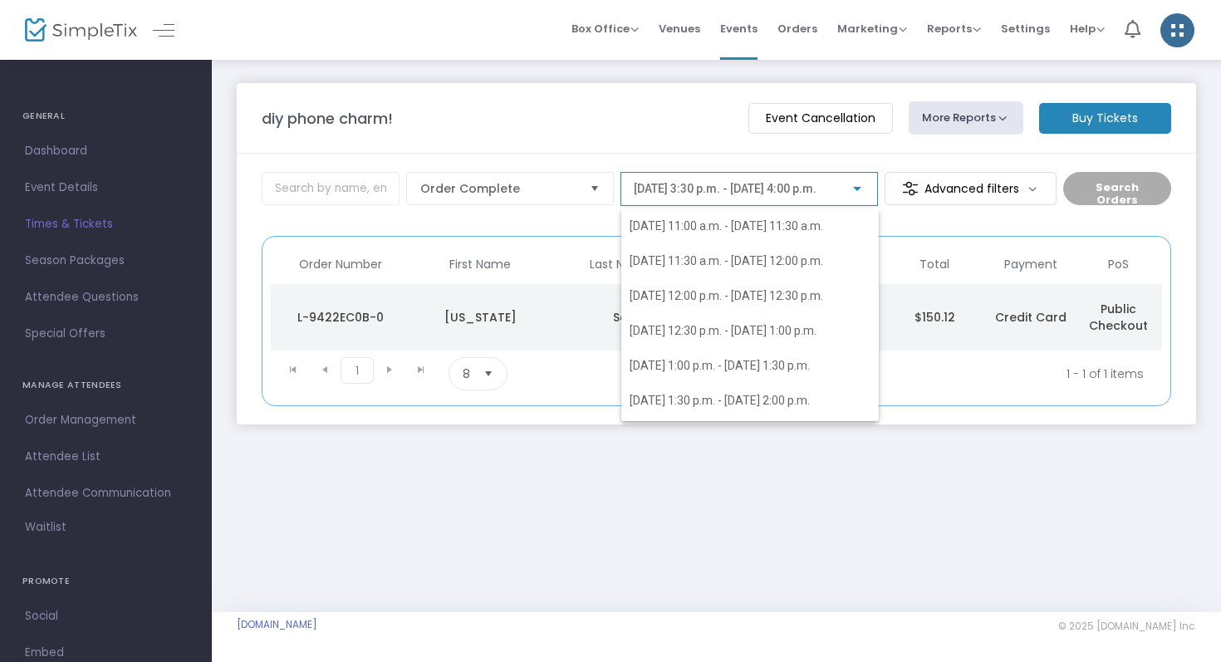
scroll to position [201, 0]
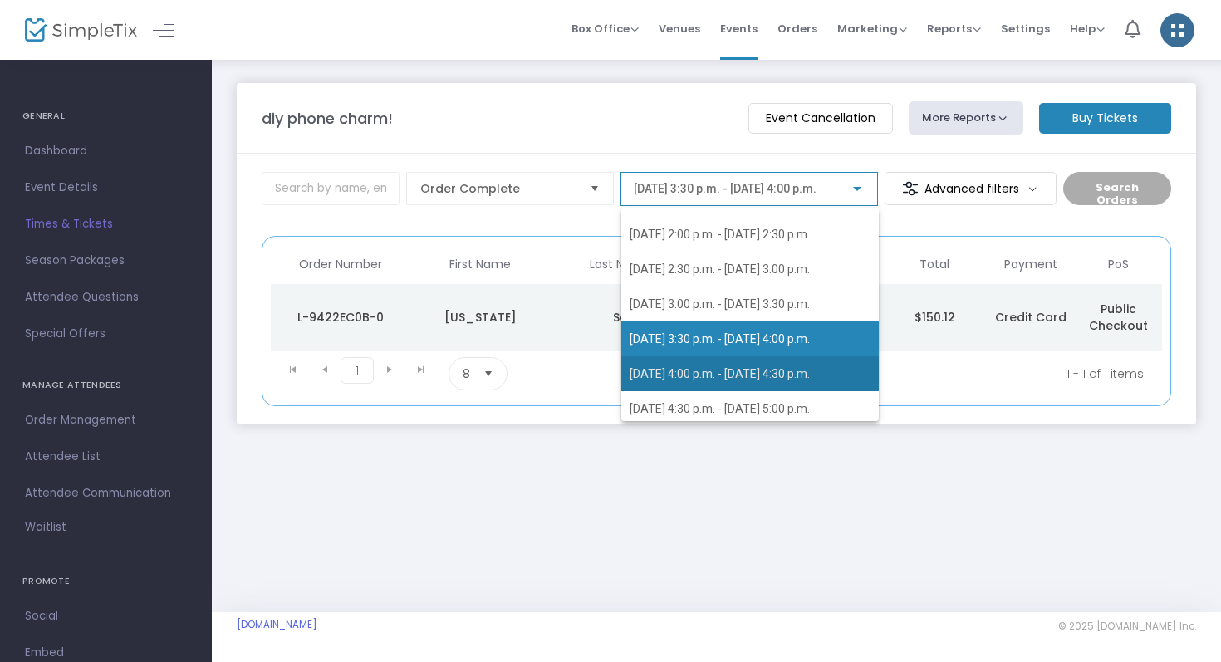
click at [800, 362] on span "[DATE] 4:00 p.m. - [DATE] 4:30 p.m." at bounding box center [750, 373] width 241 height 35
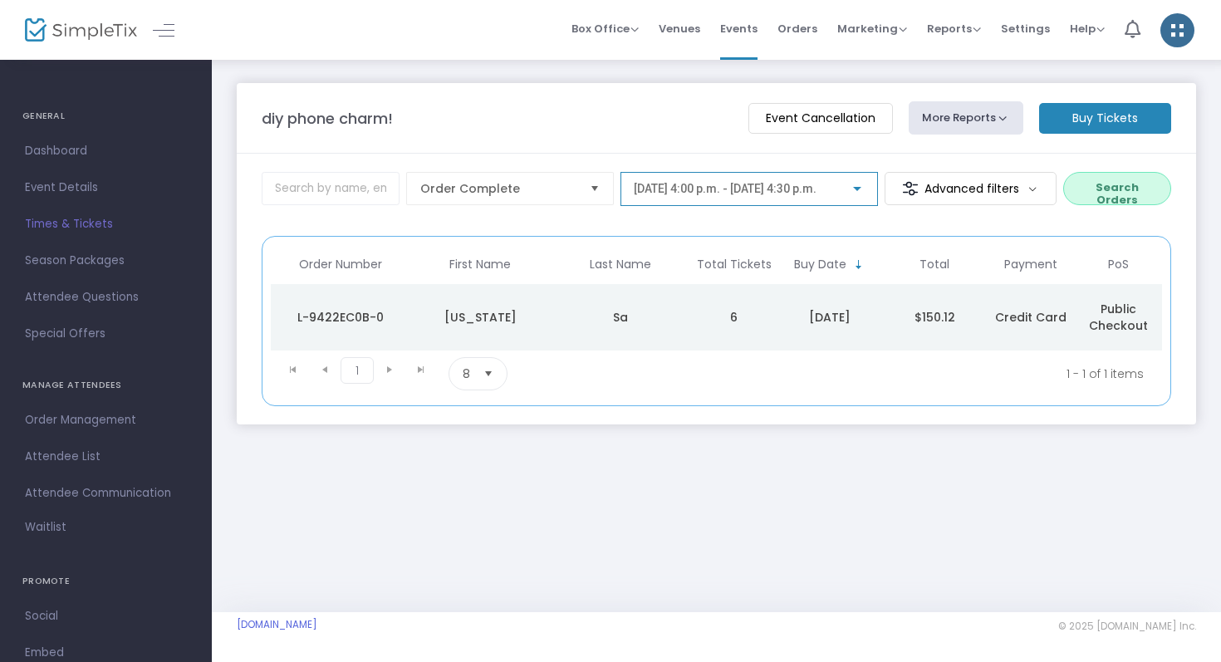
click at [1098, 170] on m-panel-content "Order Complete [DATE] 4:00 p.m. - [DATE] 4:30 p.m. Advanced filters Search Orde…" at bounding box center [717, 289] width 960 height 271
click at [1098, 187] on button "Search Orders" at bounding box center [1118, 188] width 108 height 33
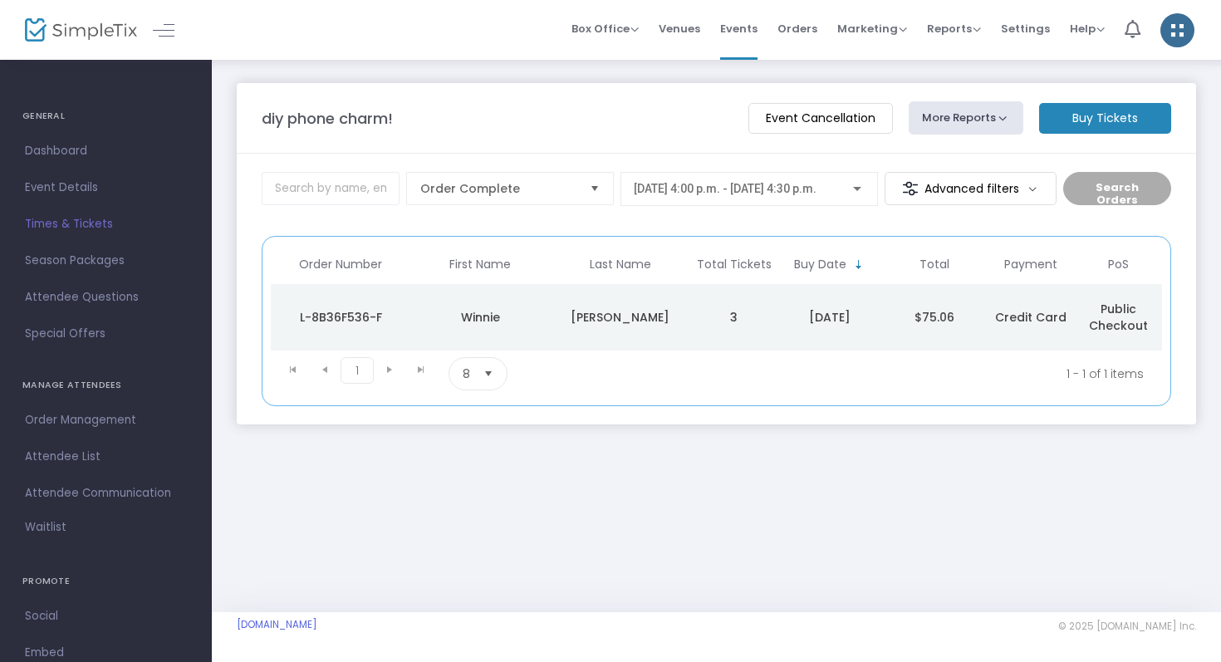
click at [817, 189] on span "[DATE] 4:00 p.m. - [DATE] 4:30 p.m." at bounding box center [725, 188] width 183 height 13
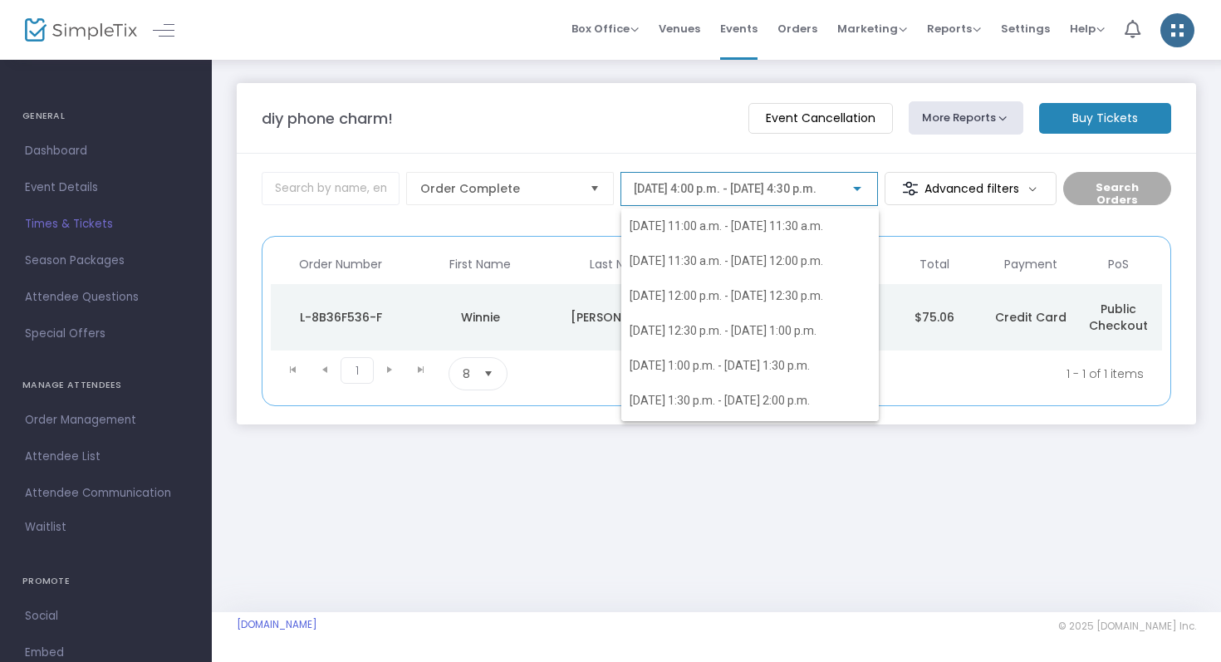
scroll to position [233, 0]
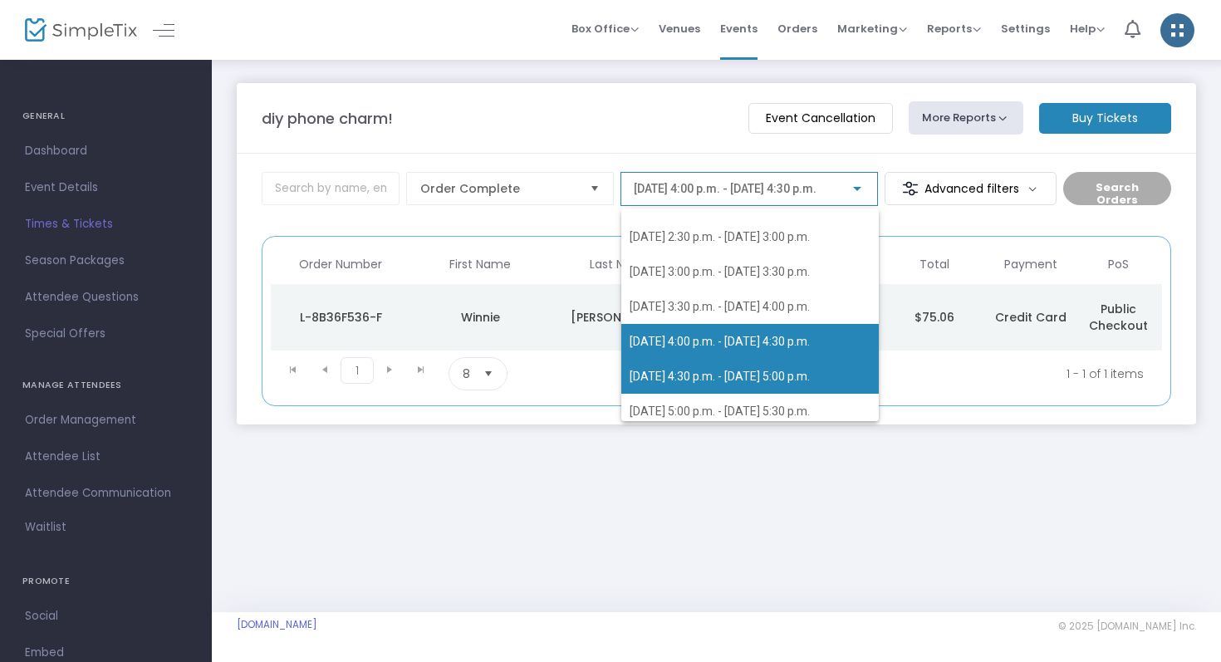
click at [808, 382] on span "[DATE] 4:30 p.m. - [DATE] 5:00 p.m." at bounding box center [750, 376] width 241 height 35
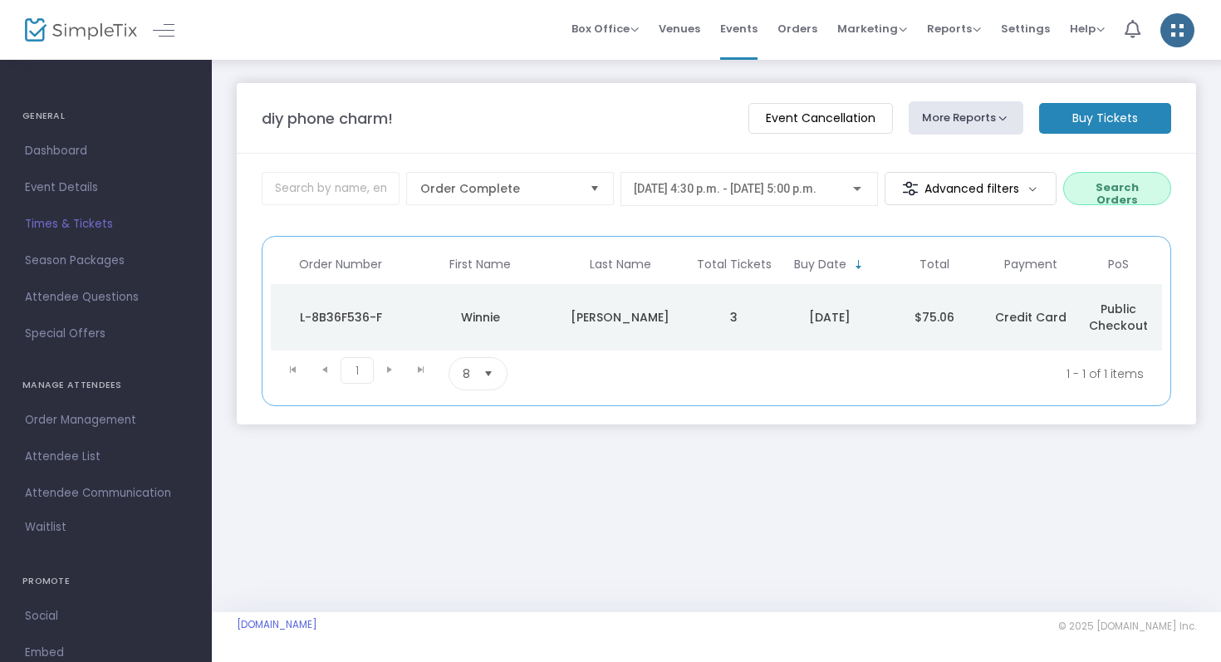
click at [1094, 170] on m-panel-content "Order Complete [DATE] 4:30 p.m. - [DATE] 5:00 p.m. Advanced filters Search Orde…" at bounding box center [717, 289] width 960 height 271
click at [1092, 179] on button "Search Orders" at bounding box center [1118, 188] width 108 height 33
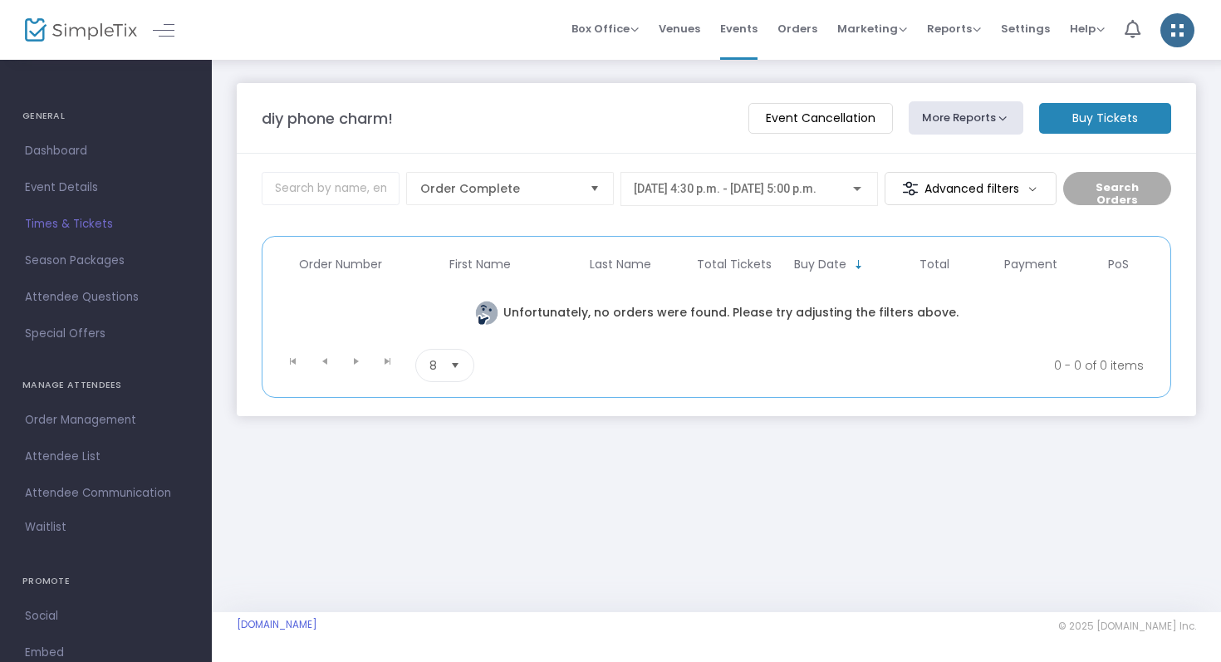
click at [867, 199] on div "[DATE] 4:30 p.m. - [DATE] 5:00 p.m." at bounding box center [750, 189] width 258 height 34
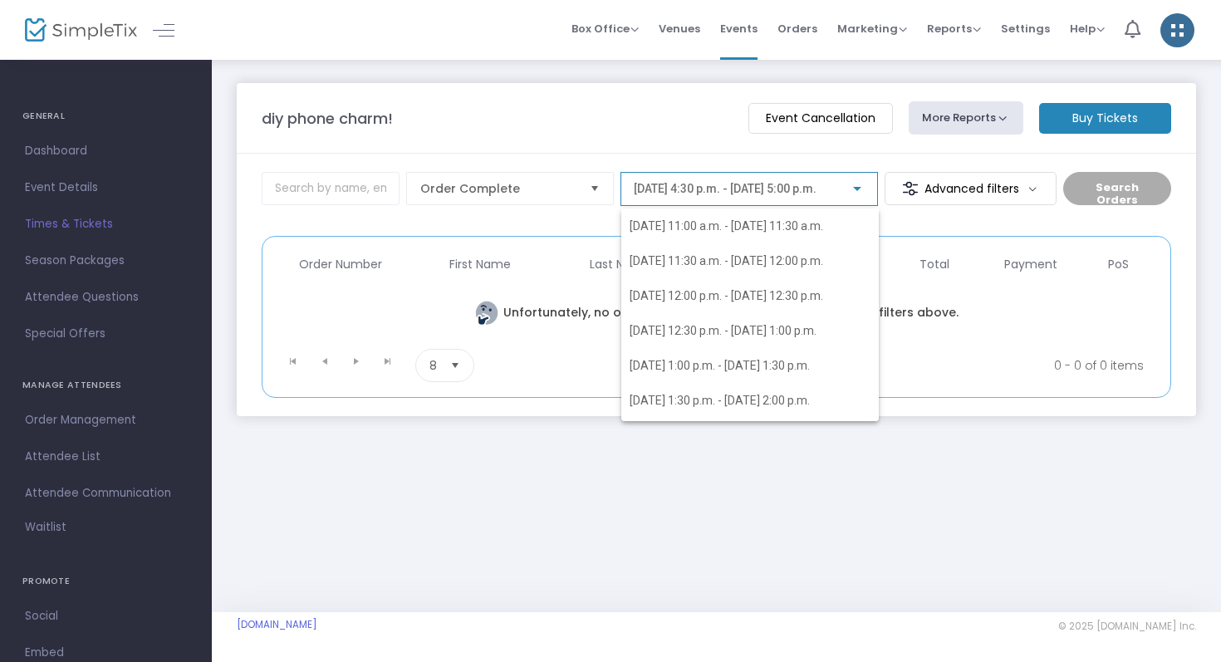
scroll to position [266, 0]
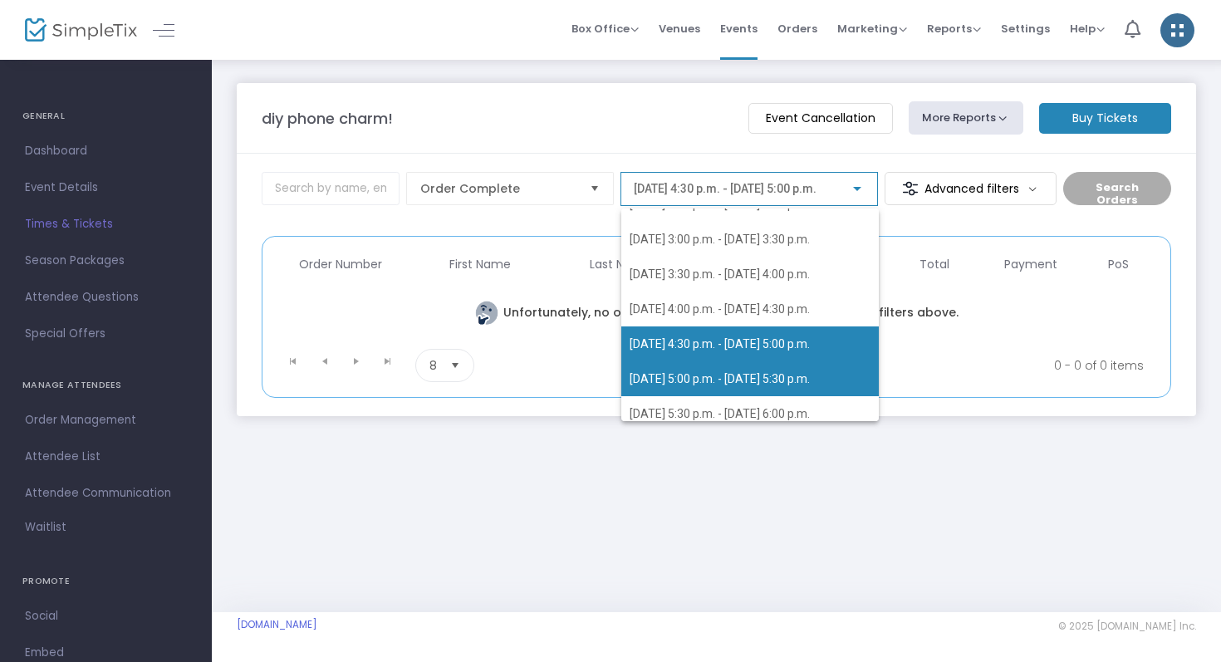
click at [810, 380] on span "[DATE] 5:00 p.m. - [DATE] 5:30 p.m." at bounding box center [720, 378] width 180 height 13
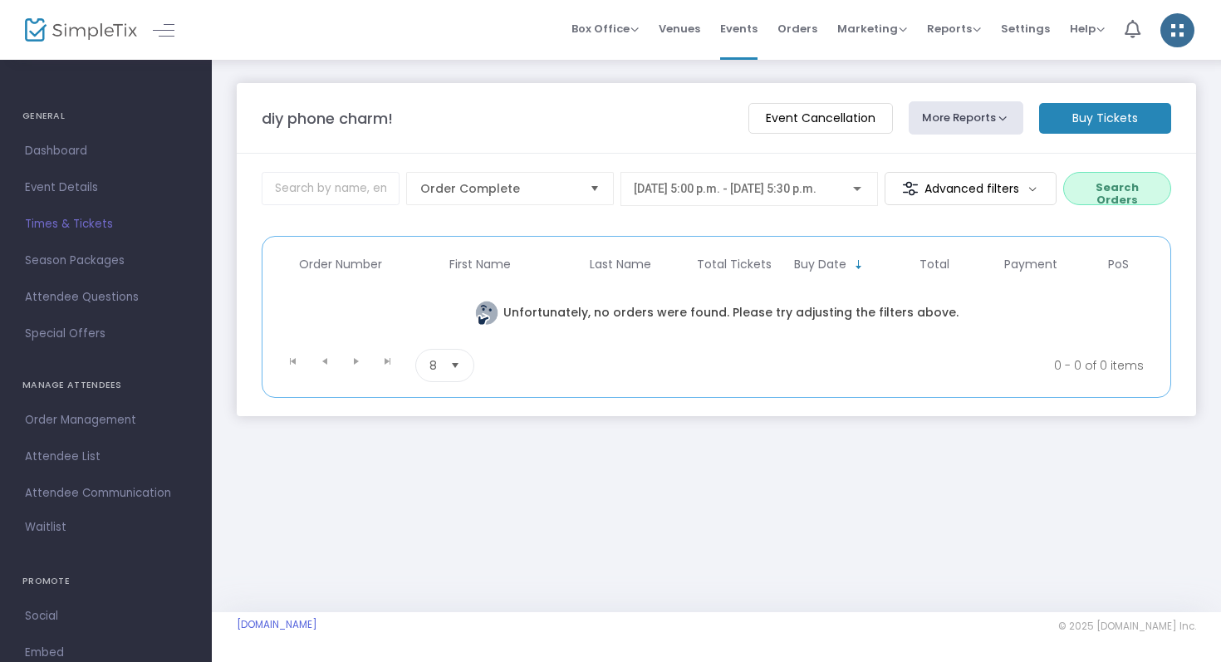
click at [1078, 187] on button "Search Orders" at bounding box center [1118, 188] width 108 height 33
click at [784, 197] on div "[DATE] 5:00 p.m. - [DATE] 5:30 p.m." at bounding box center [749, 185] width 231 height 31
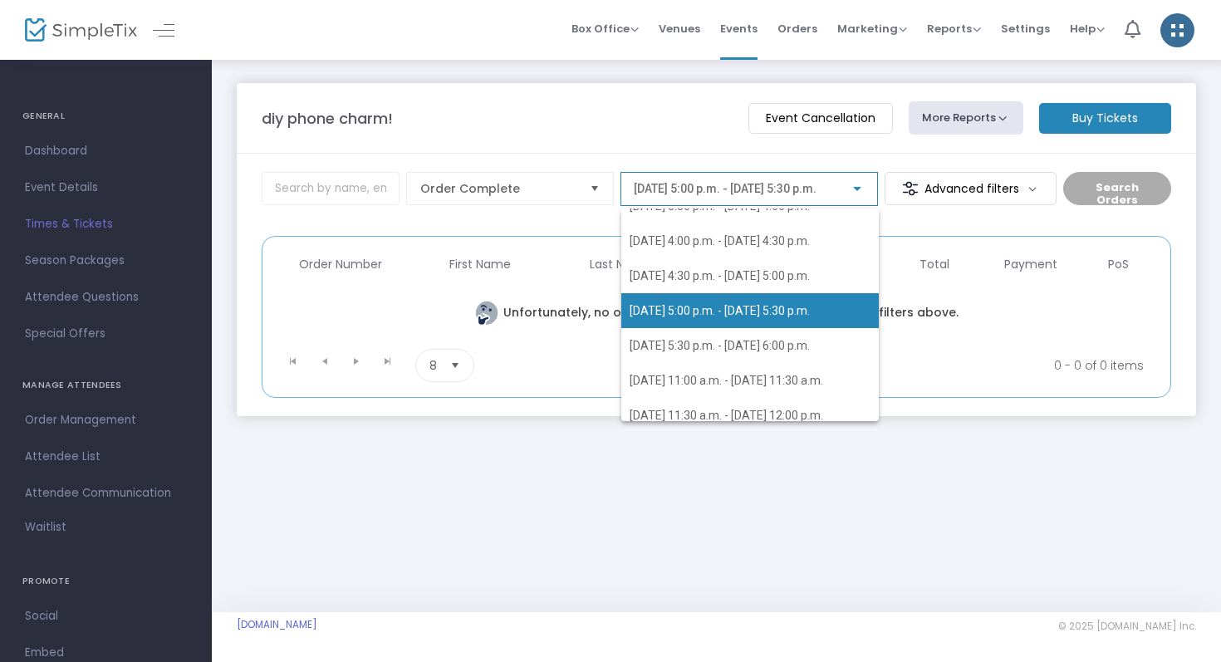
scroll to position [341, 0]
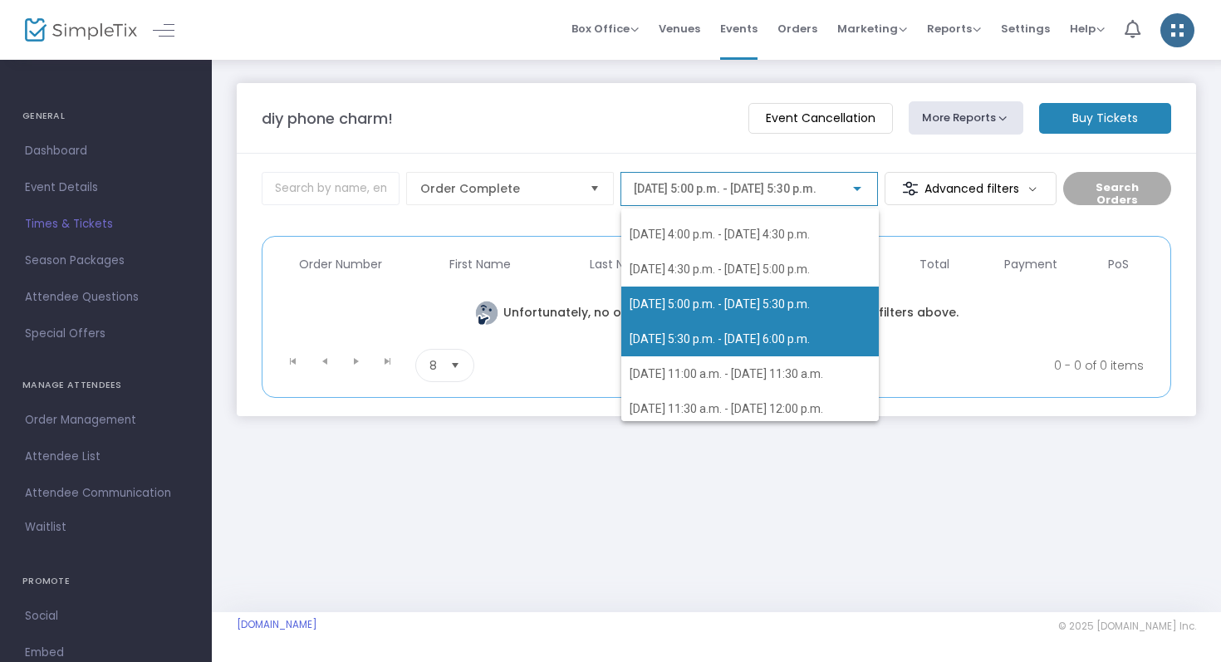
click at [777, 344] on span "[DATE] 5:30 p.m. - [DATE] 6:00 p.m." at bounding box center [720, 338] width 180 height 13
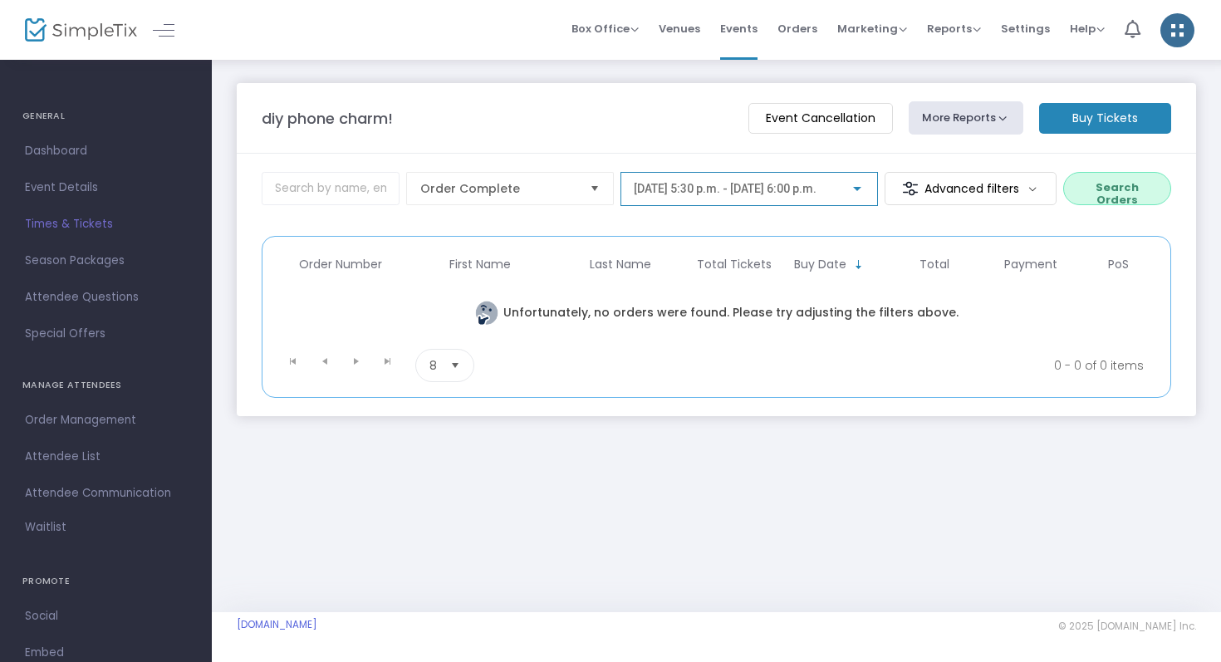
click at [1087, 183] on button "Search Orders" at bounding box center [1118, 188] width 108 height 33
